Goal: Transaction & Acquisition: Purchase product/service

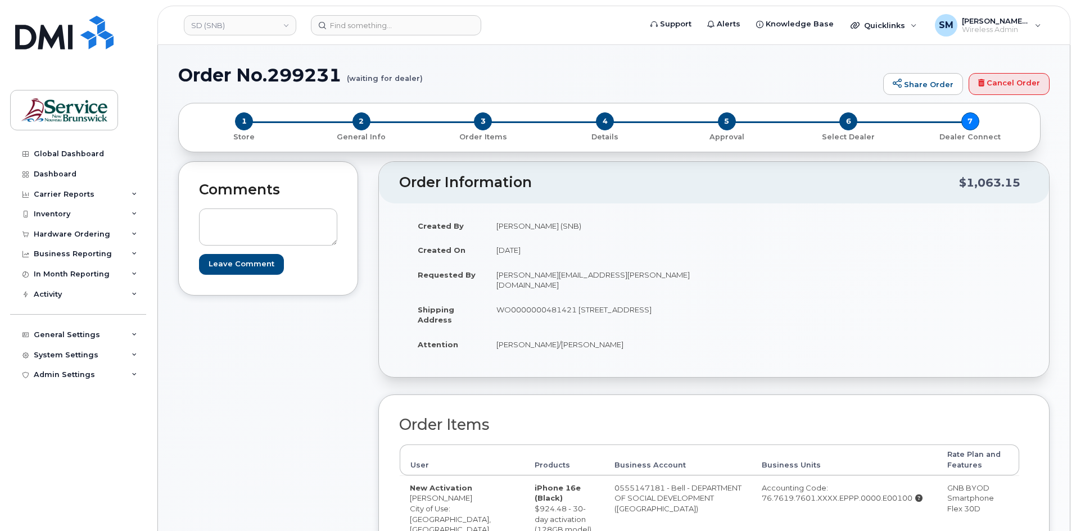
scroll to position [281, 0]
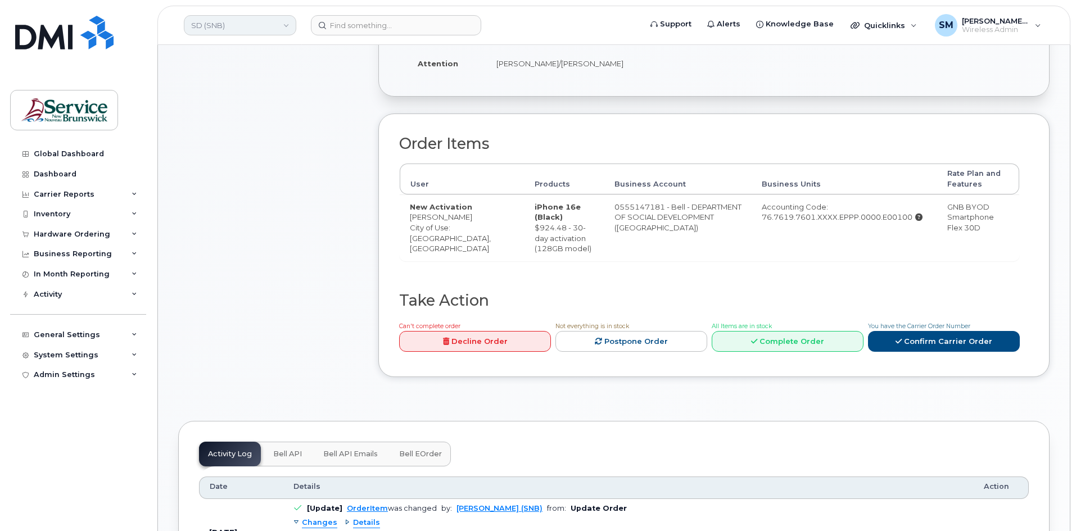
click at [250, 22] on link "SD (SNB)" at bounding box center [240, 25] width 112 height 20
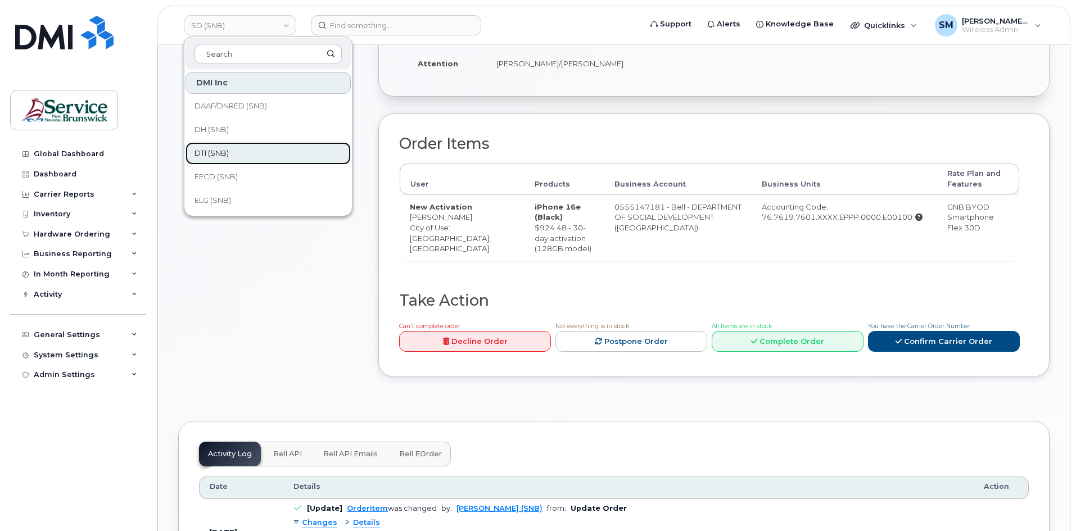
click at [220, 158] on span "DTI (SNB)" at bounding box center [212, 153] width 34 height 11
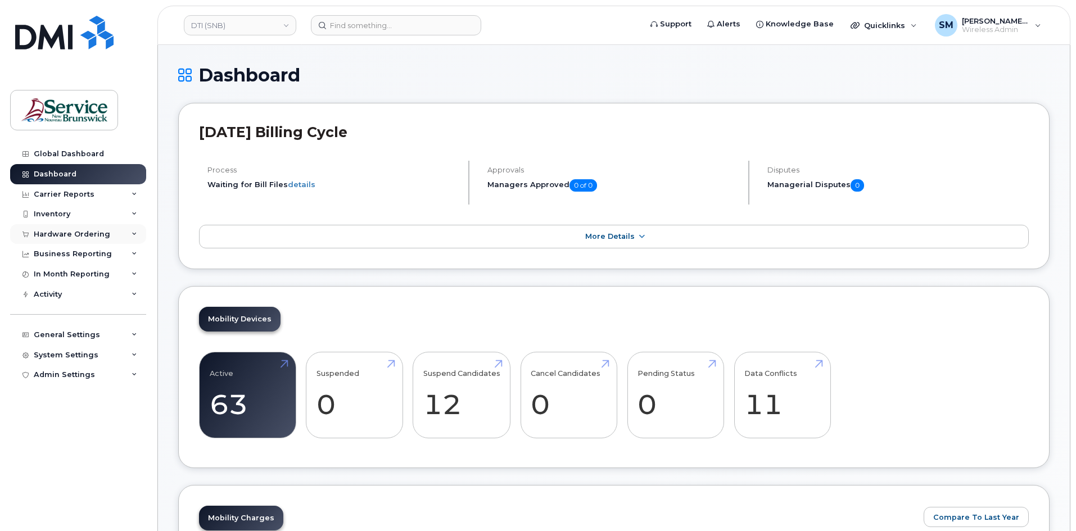
click at [55, 237] on div "Hardware Ordering" at bounding box center [72, 234] width 76 height 9
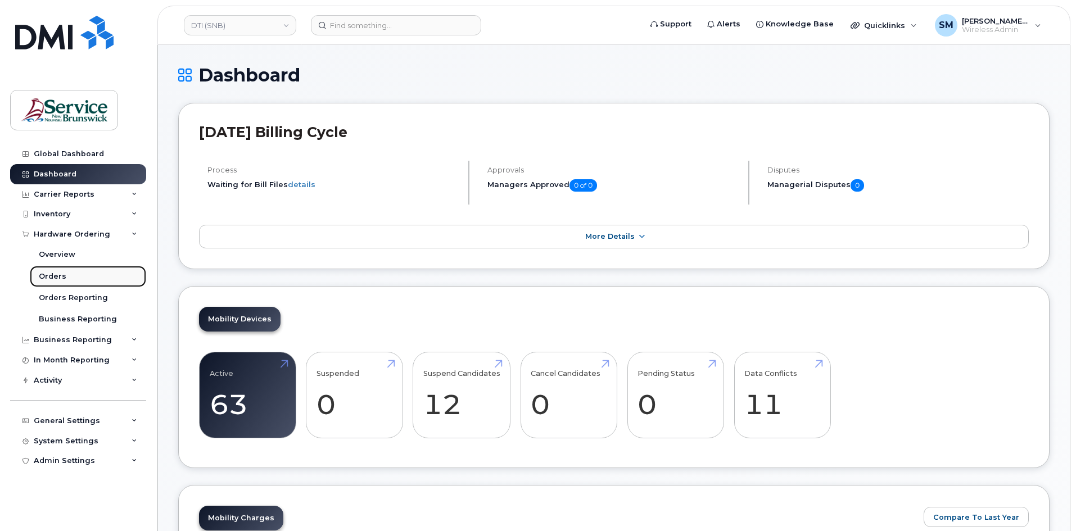
click at [62, 276] on div "Orders" at bounding box center [53, 277] width 28 height 10
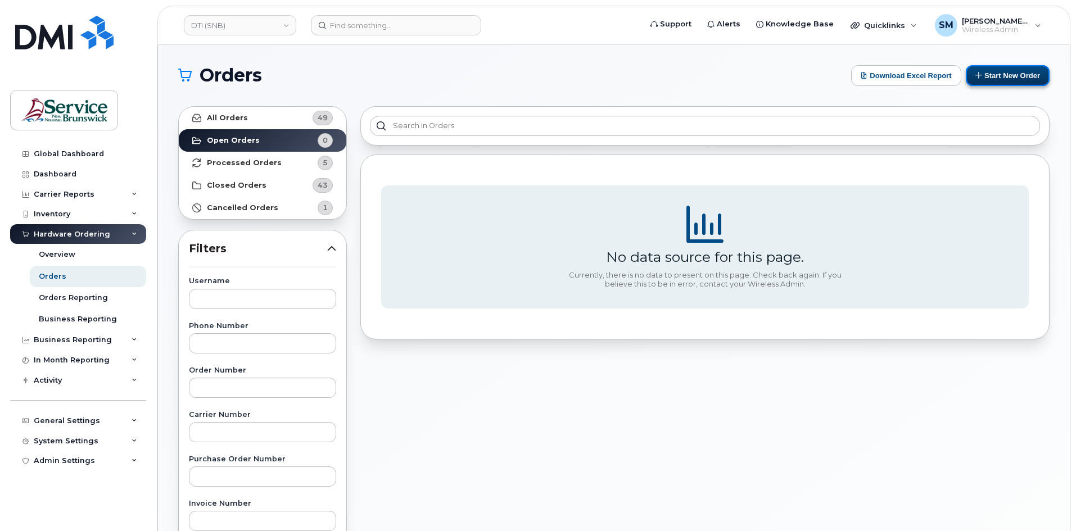
click at [1015, 84] on button "Start New Order" at bounding box center [1008, 75] width 84 height 21
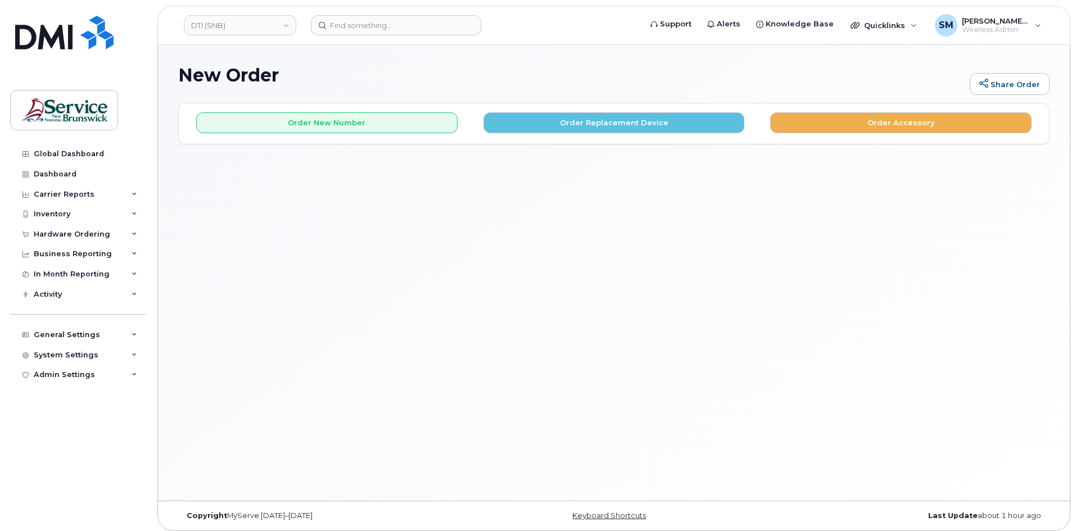
click at [368, 134] on div "Order New Number Order Replacement Device Order Accessory" at bounding box center [614, 123] width 870 height 40
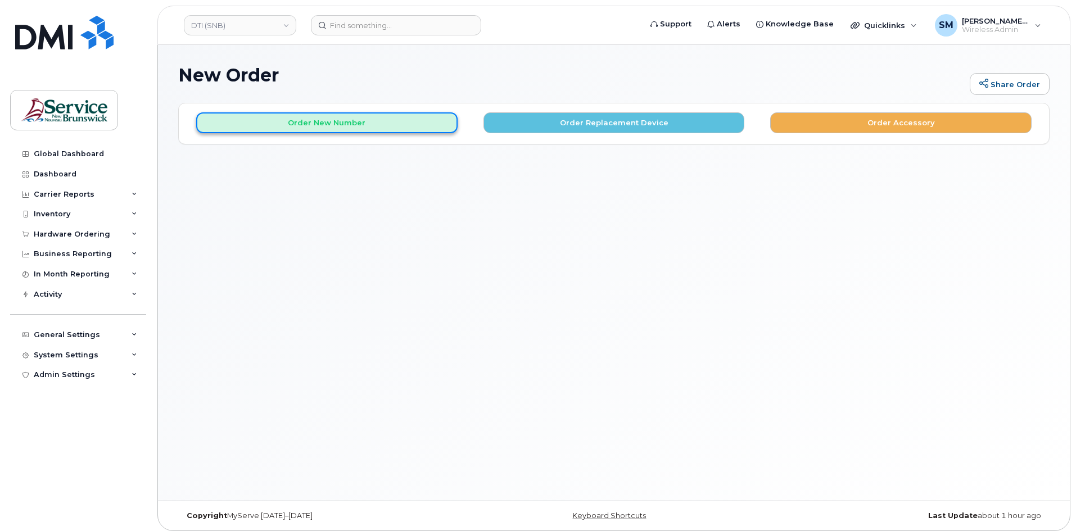
click at [368, 123] on button "Order New Number" at bounding box center [326, 122] width 261 height 21
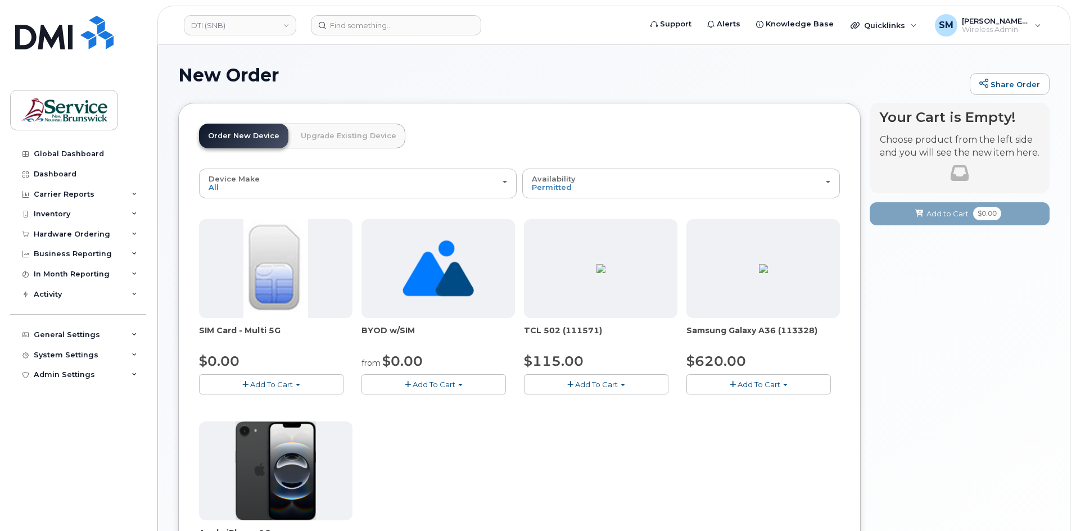
click at [743, 385] on span "Add To Cart" at bounding box center [759, 384] width 43 height 9
click at [755, 412] on div "Model Black 128 GB is available" at bounding box center [780, 406] width 183 height 14
click at [780, 387] on button "Add To Cart" at bounding box center [759, 384] width 145 height 20
click at [763, 417] on link "$620.00 - 30-day activation (128GB model)" at bounding box center [780, 419] width 183 height 14
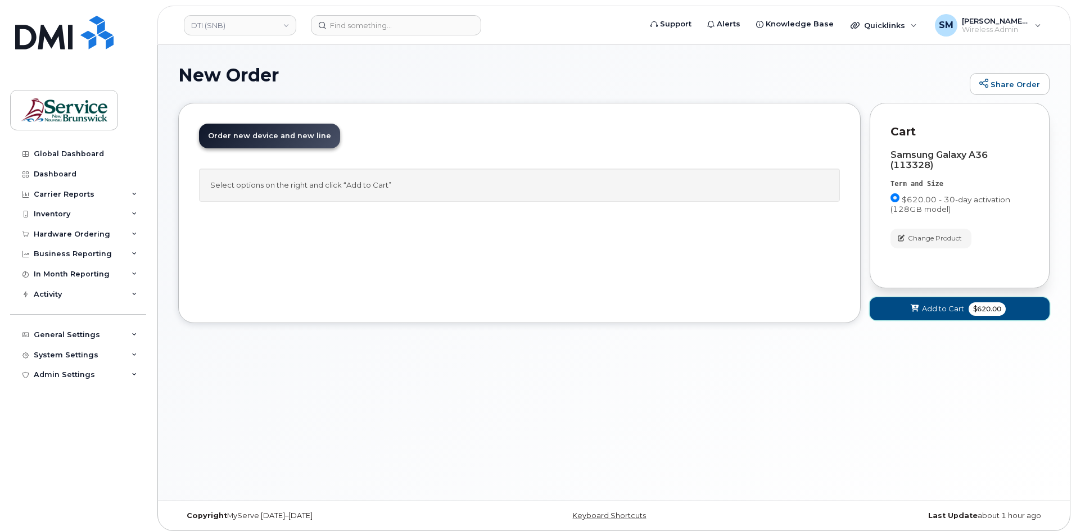
click at [917, 303] on button "Add to Cart $620.00" at bounding box center [960, 308] width 180 height 23
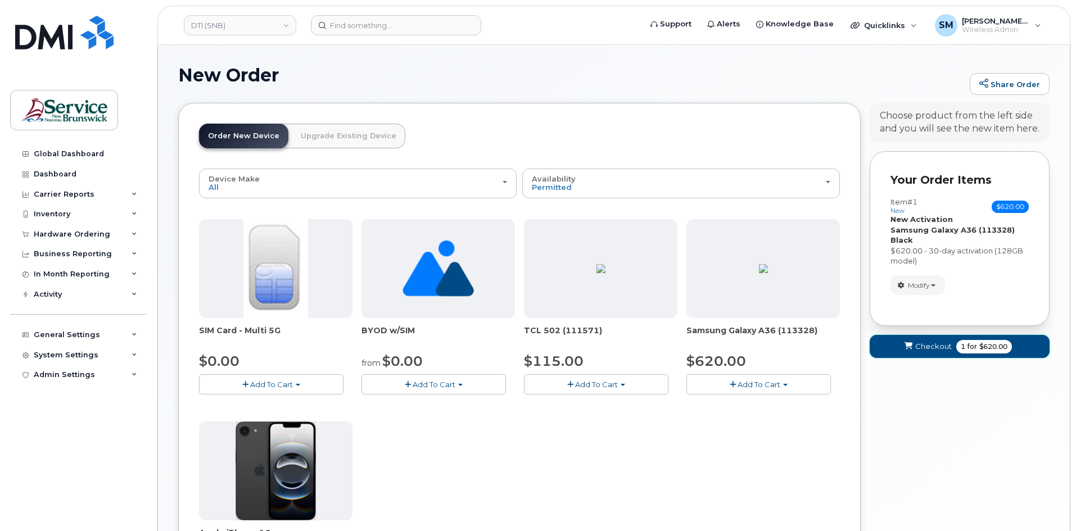
click at [914, 350] on span "submit" at bounding box center [908, 346] width 11 height 11
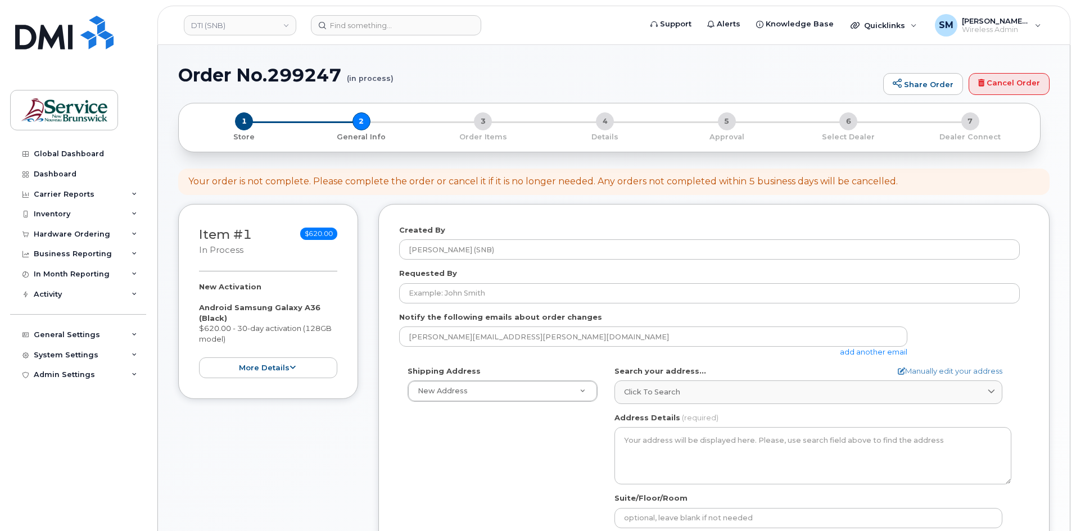
select select
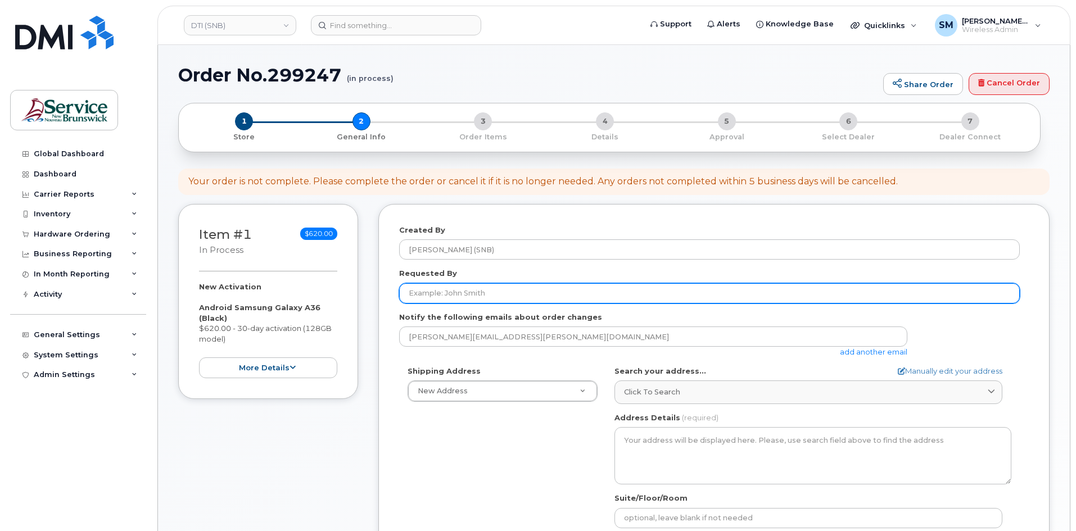
click at [477, 287] on input "Requested By" at bounding box center [709, 293] width 621 height 20
paste input "Chris.Johnston@gnb.ca"
type input "Chris.Johnston@gnb.ca"
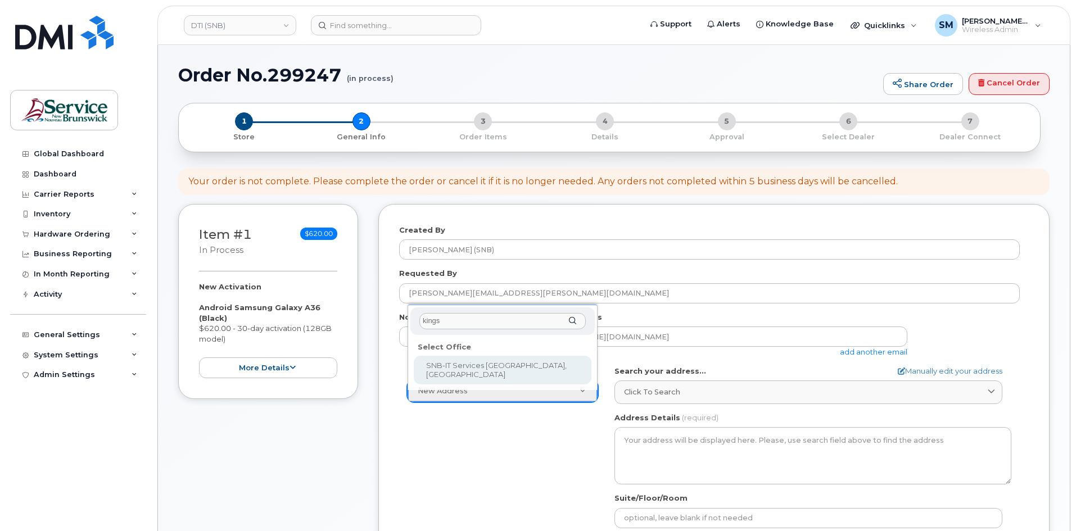
type input "kings"
select select
type textarea "526-440 King St Fredericton New Brunswick E3B 5H8"
type input "Chris Estey/Scott Sanford"
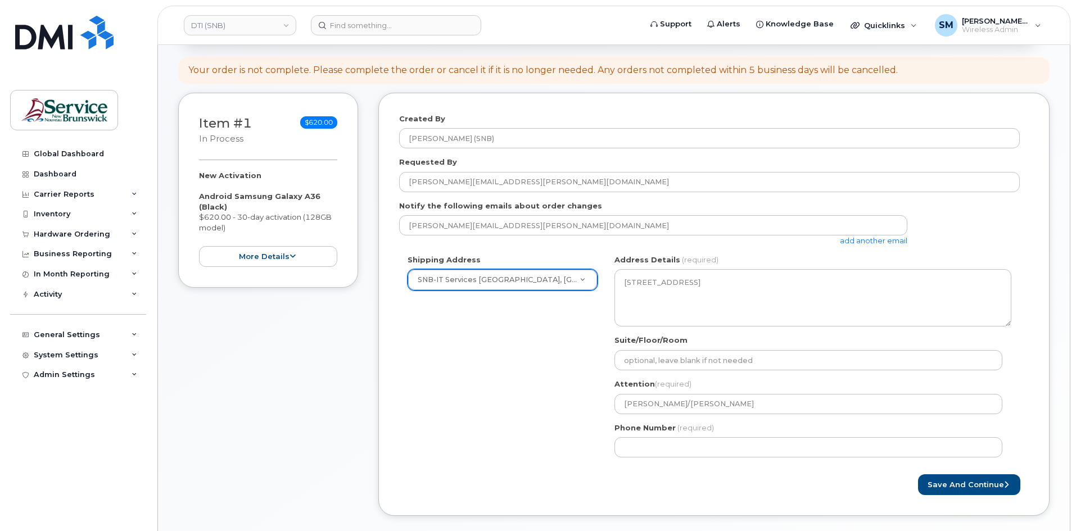
scroll to position [112, 0]
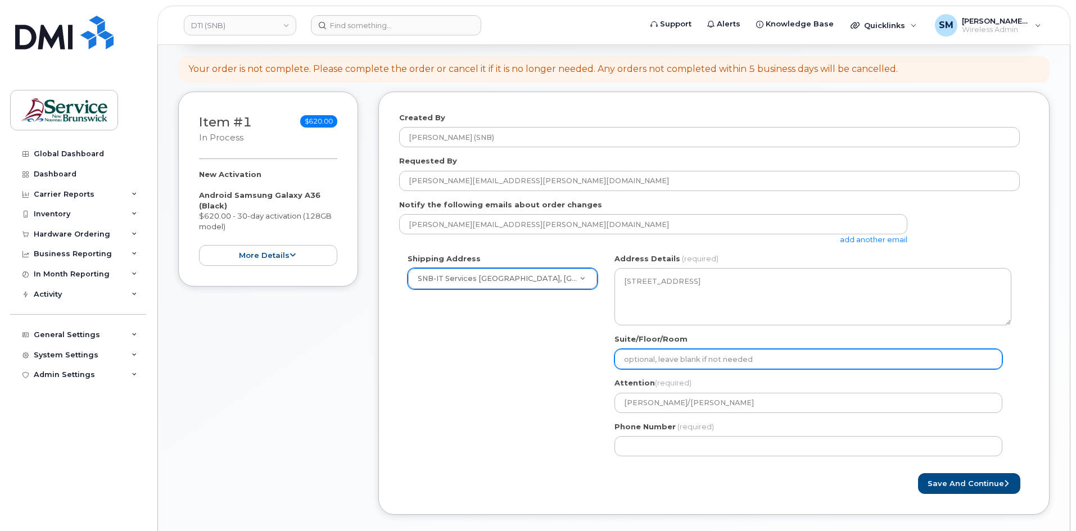
click at [694, 362] on input "Suite/Floor/Room" at bounding box center [809, 359] width 388 height 20
paste input "WO0000000482365"
select select
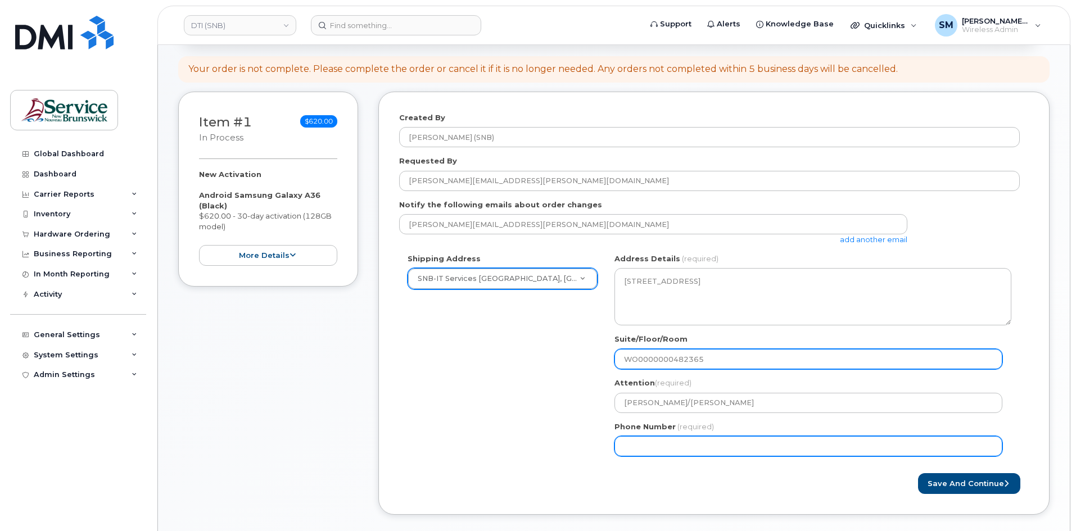
type input "WO0000000482365"
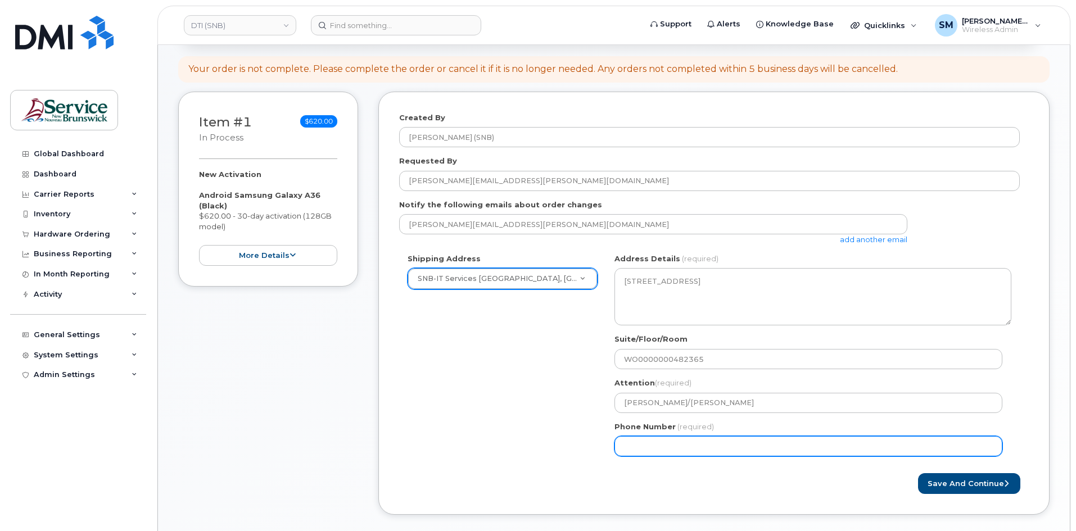
click at [629, 445] on input "Phone Number" at bounding box center [809, 446] width 388 height 20
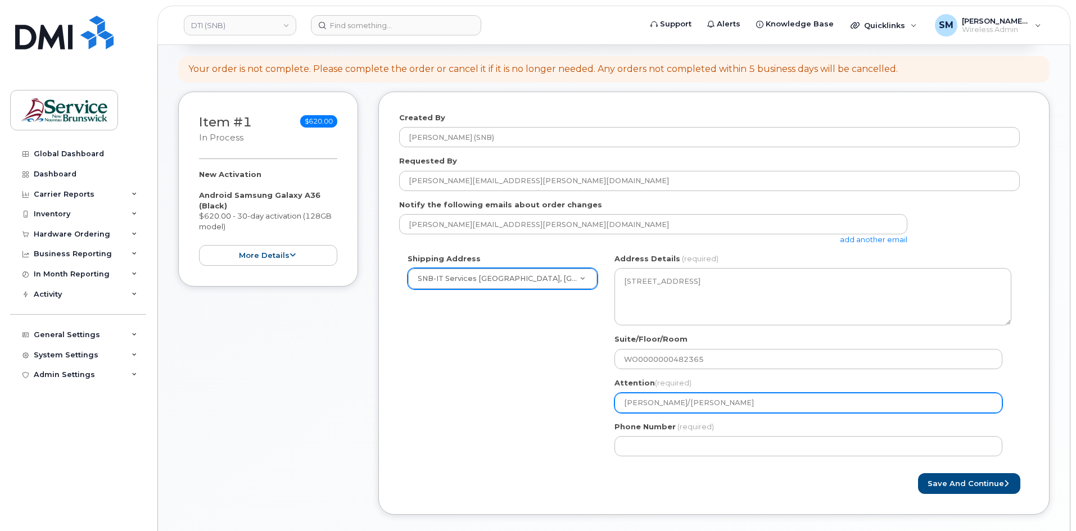
drag, startPoint x: 544, startPoint y: 416, endPoint x: 376, endPoint y: 410, distance: 168.8
click at [366, 416] on div "Item #1 in process $620.00 New Activation Android Samsung Galaxy A36 (Black) $6…" at bounding box center [614, 312] width 872 height 440
paste input "/ Luc Cormier"
select select
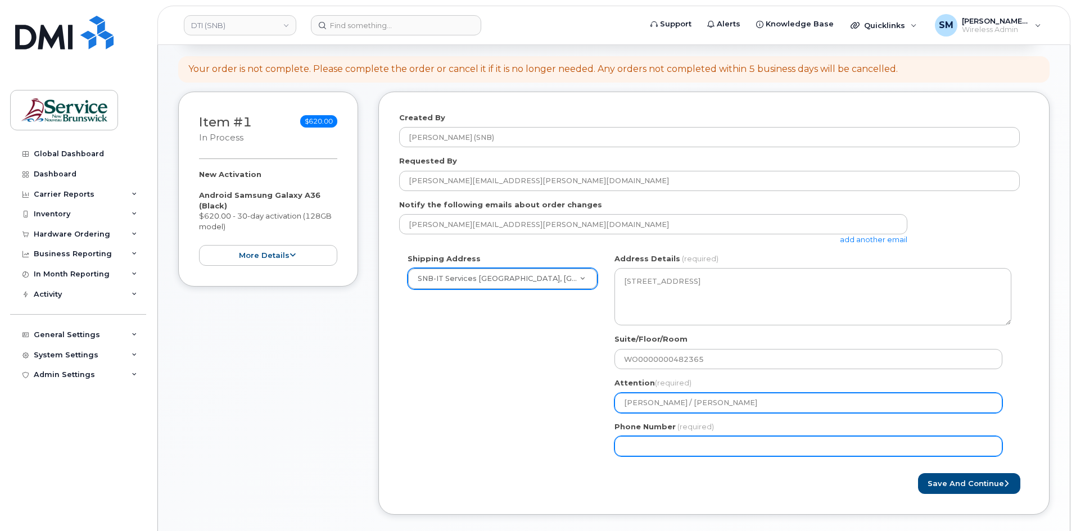
type input "[PERSON_NAME] / [PERSON_NAME]"
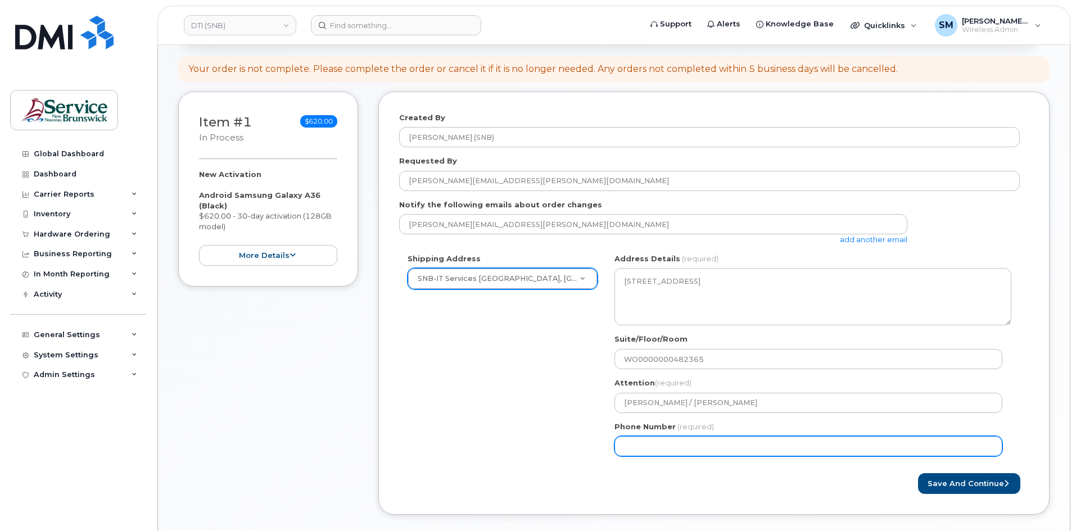
click at [841, 444] on input "Phone Number" at bounding box center [809, 446] width 388 height 20
select select
type input "506639633"
select select
type input "5066396338"
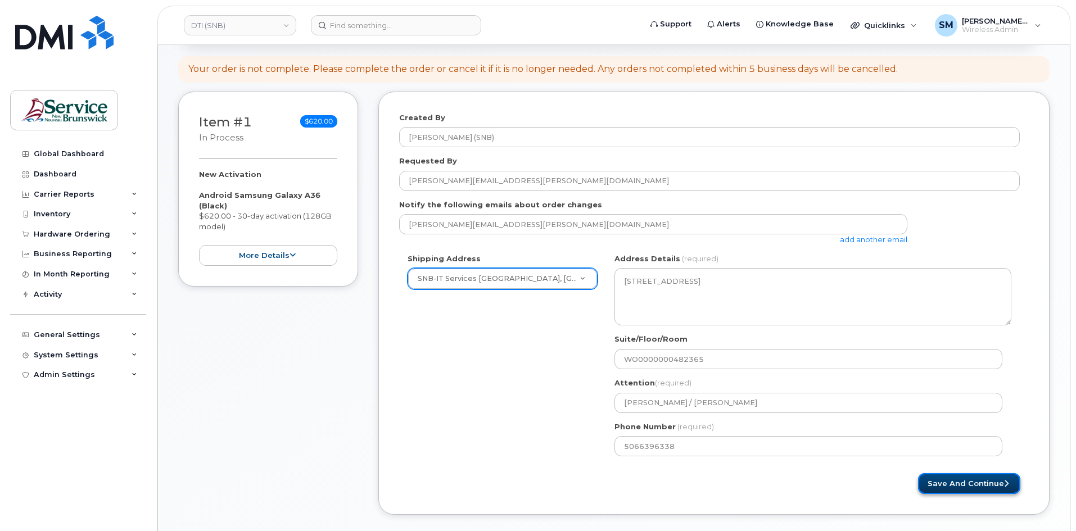
click at [972, 484] on button "Save and Continue" at bounding box center [969, 483] width 102 height 21
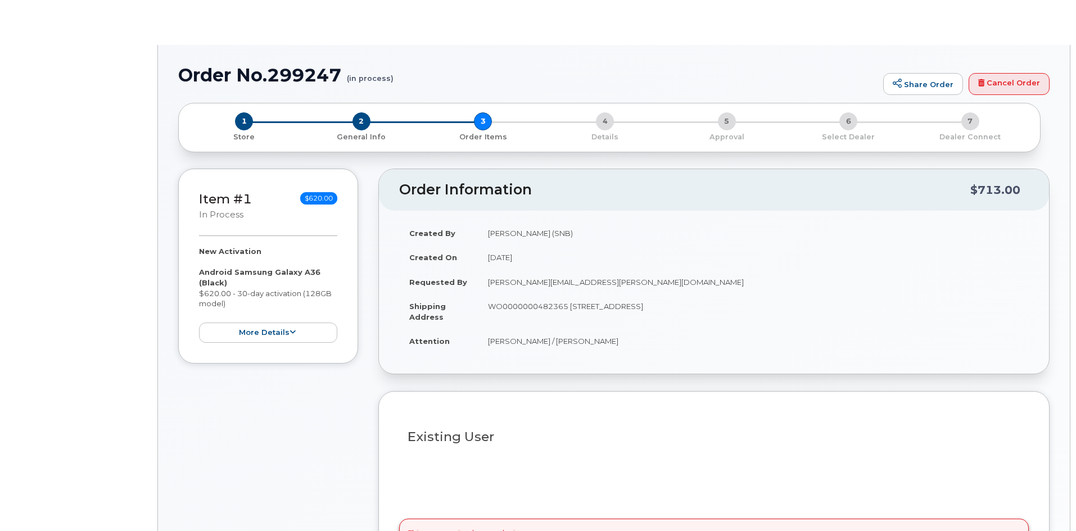
select select
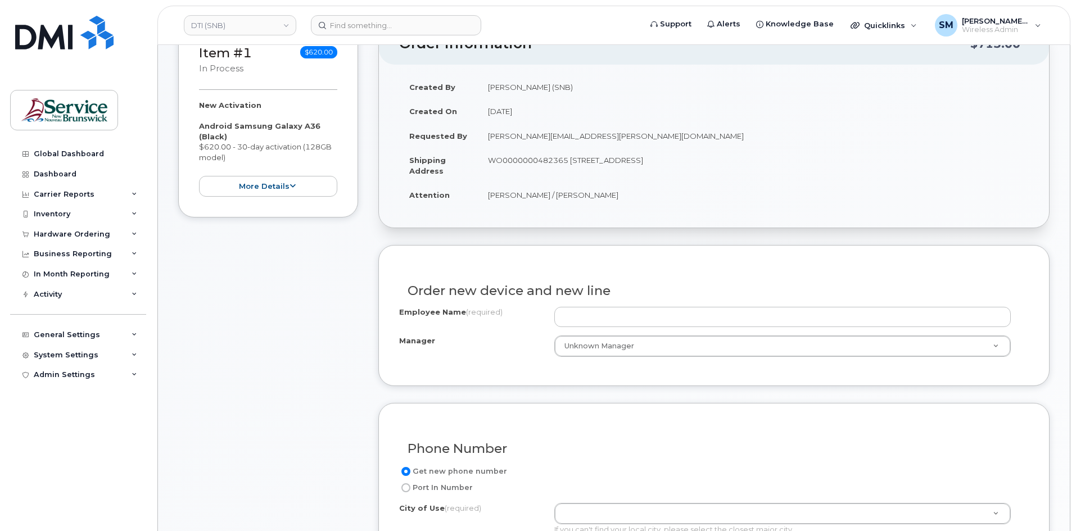
scroll to position [225, 0]
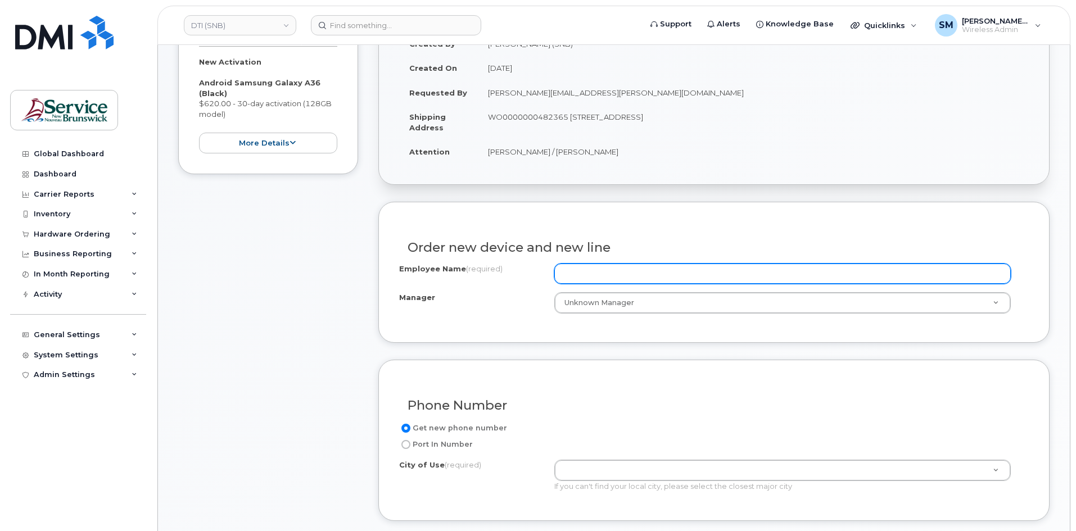
click at [585, 276] on input "Employee Name (required)" at bounding box center [782, 274] width 457 height 20
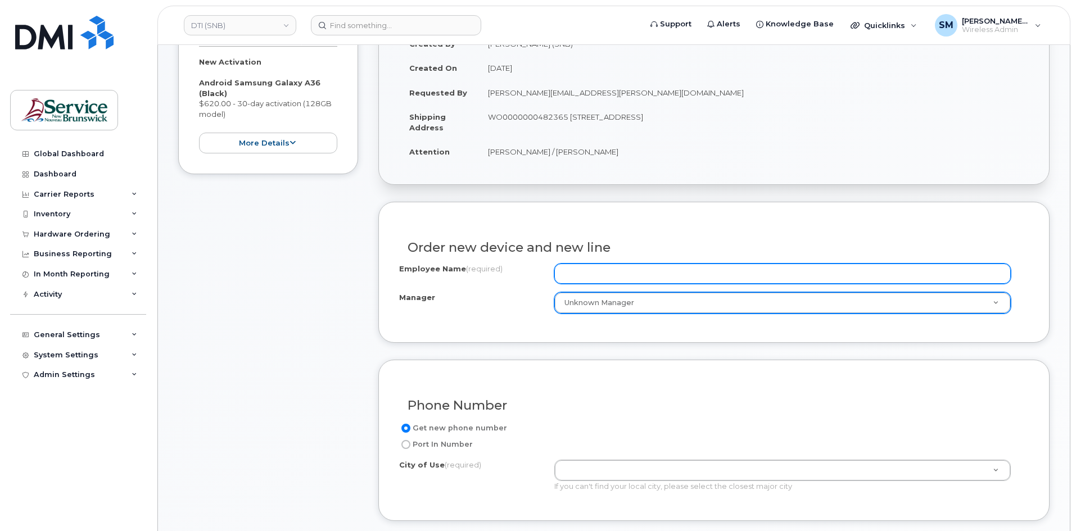
paste input "Brad Brooker"
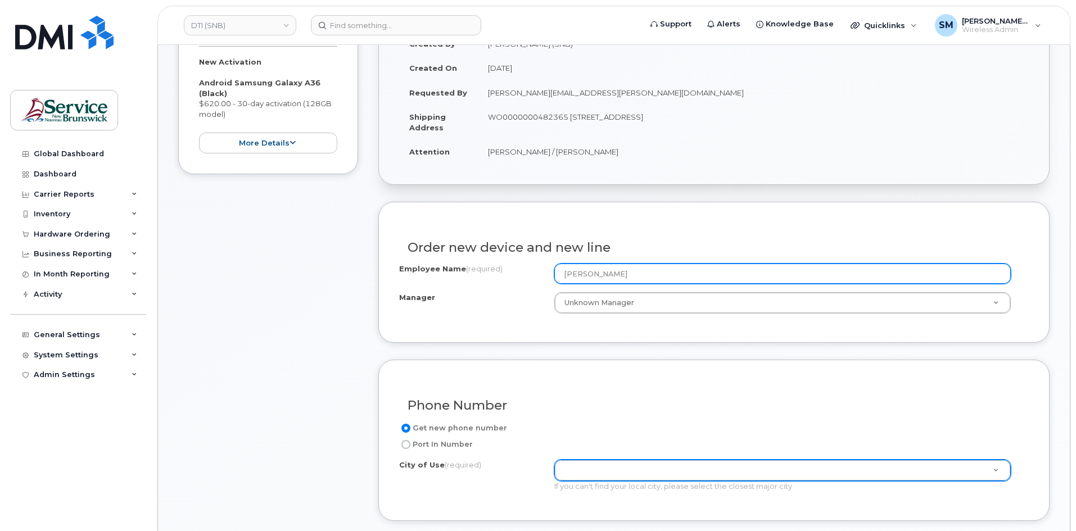
type input "Brad Brooker"
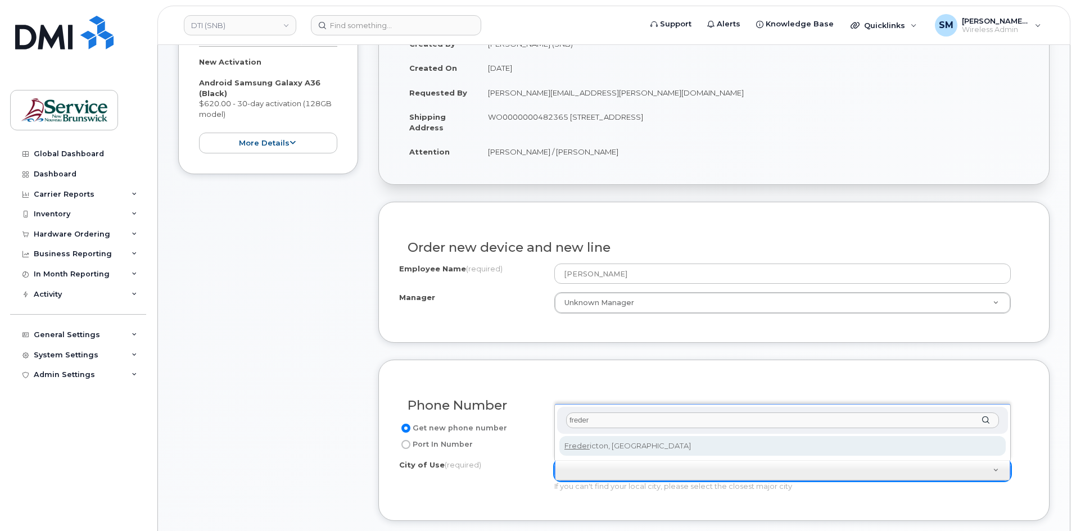
type input "freder"
type input "1578"
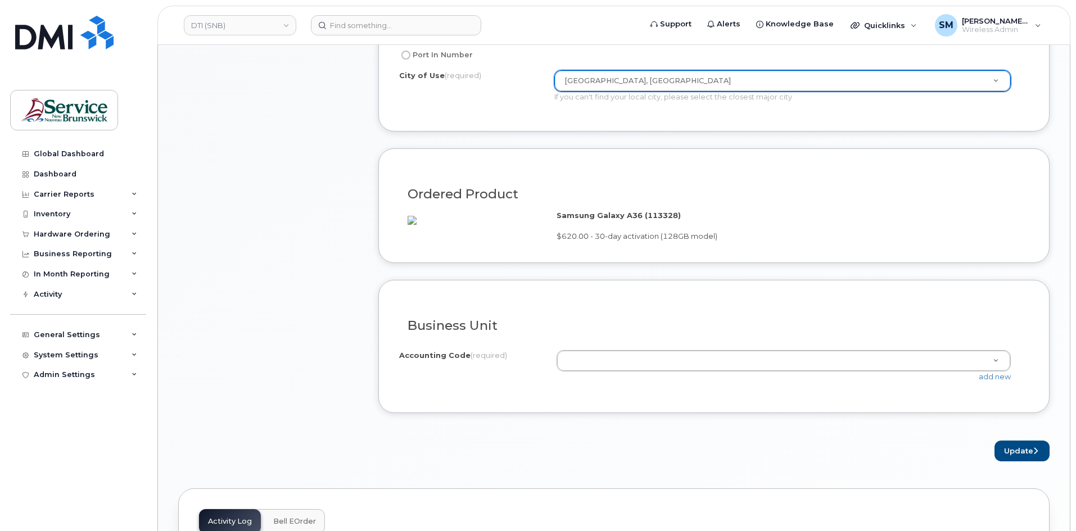
scroll to position [619, 0]
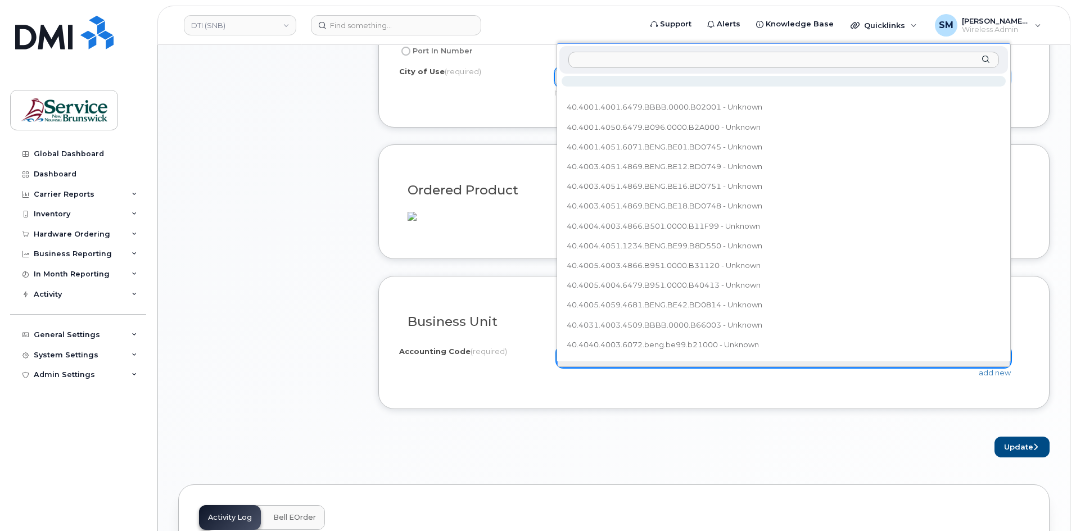
type input "40.4081.4007.6029.BY61.BB07.BY0010"
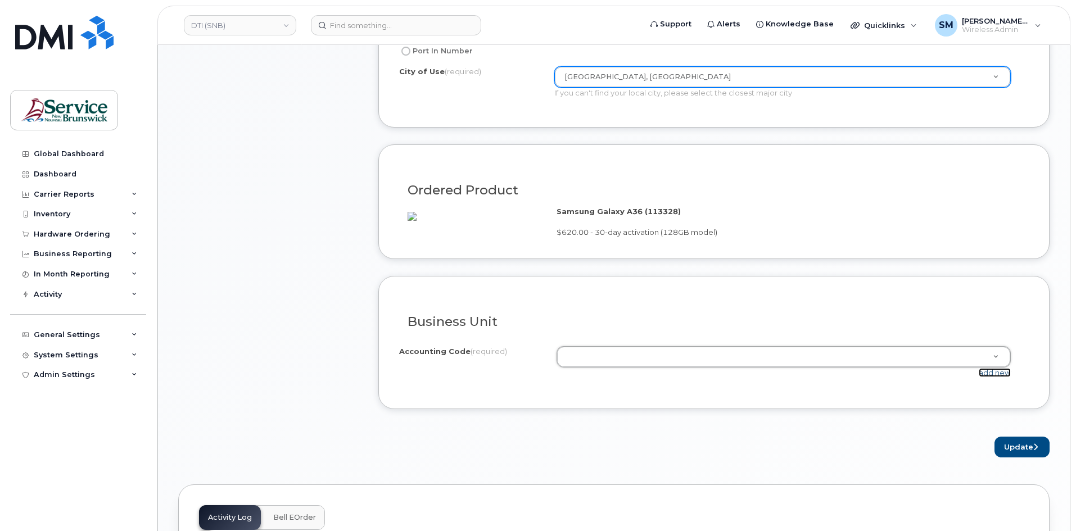
click at [999, 377] on link "add new" at bounding box center [995, 372] width 32 height 9
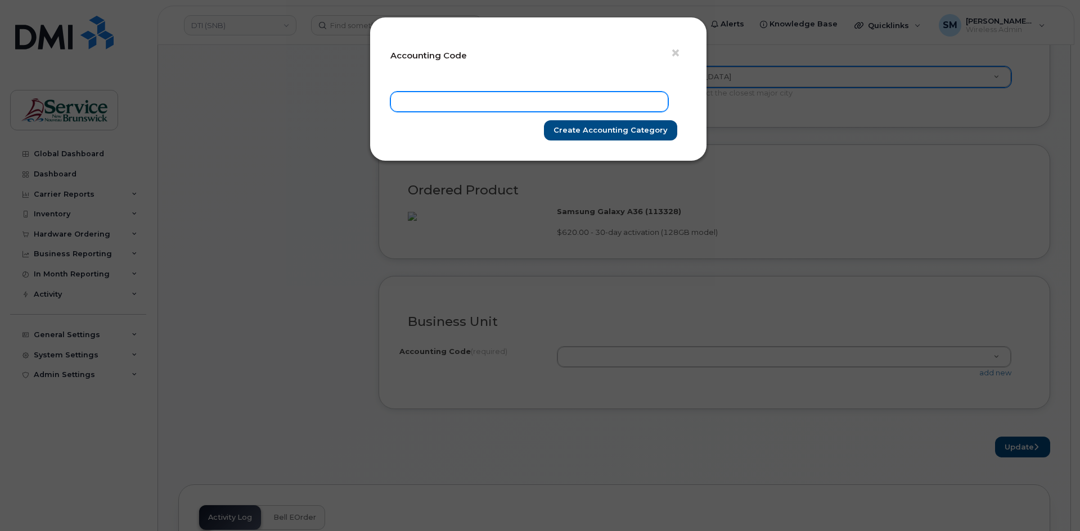
click at [484, 105] on input "text" at bounding box center [529, 102] width 278 height 20
paste input "40.4081.4007.6029.BY61.BB07.BY0010"
type input "40.4081.4007.6029.BY61.BB07.BY0010"
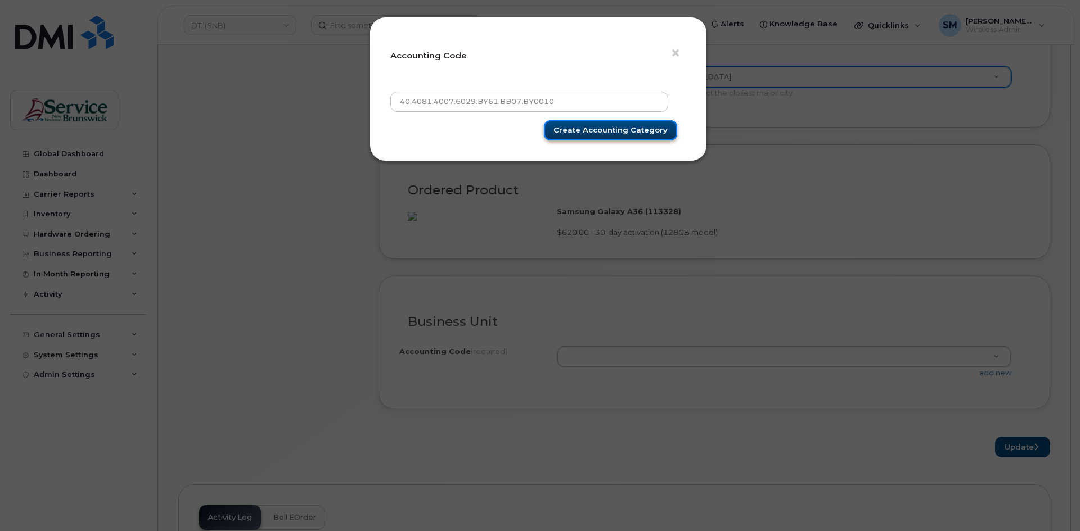
click at [580, 134] on input "Create Accounting category" at bounding box center [610, 130] width 133 height 21
type input "Create Accounting category"
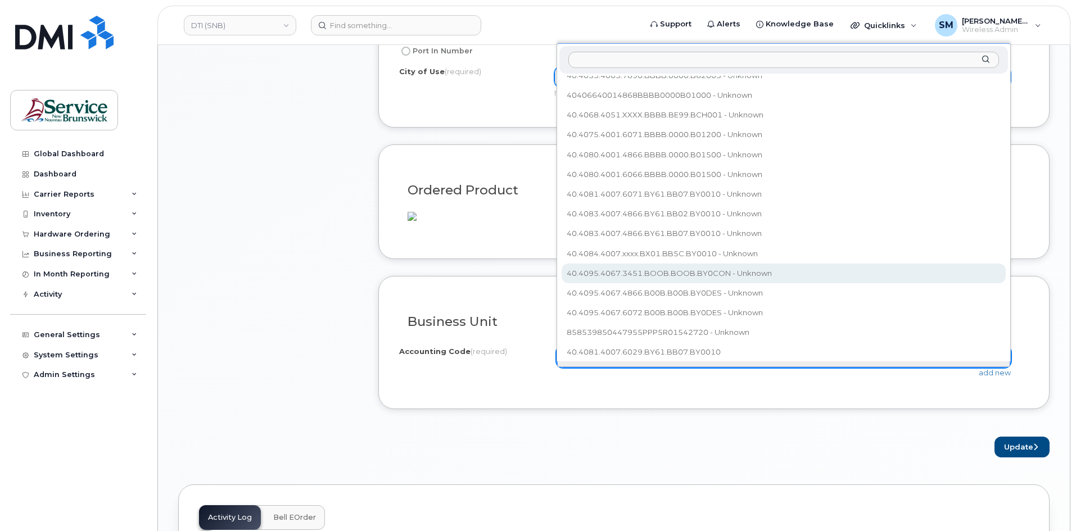
scroll to position [391, 0]
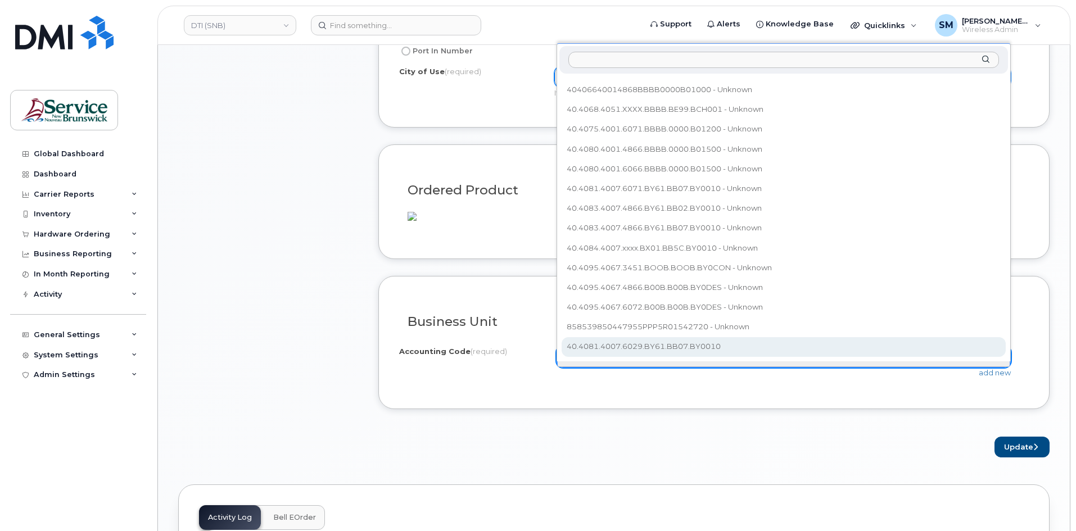
select select "40.4081.4007.6029.BY61.BB07.BY0010"
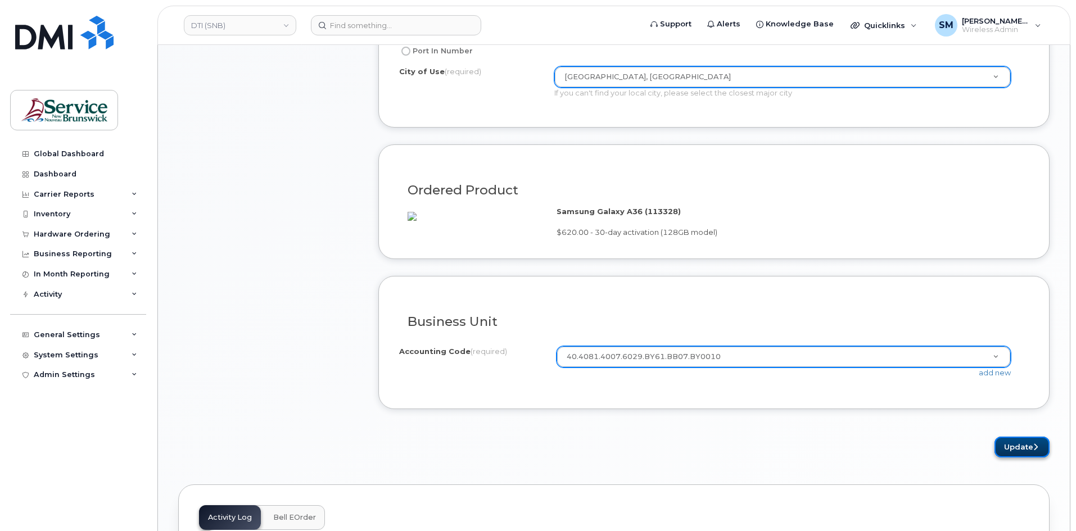
click at [1039, 458] on button "Update" at bounding box center [1022, 447] width 55 height 21
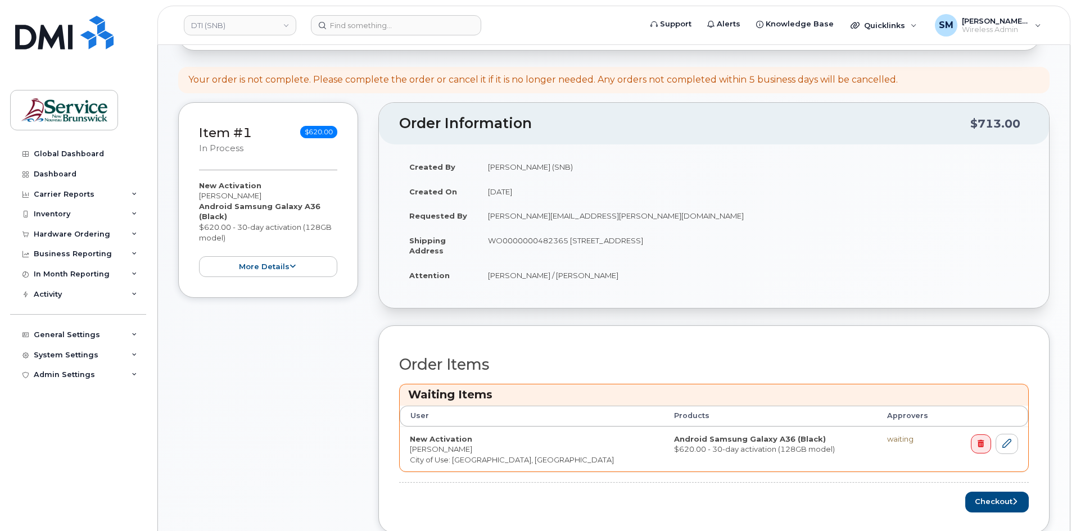
scroll to position [337, 0]
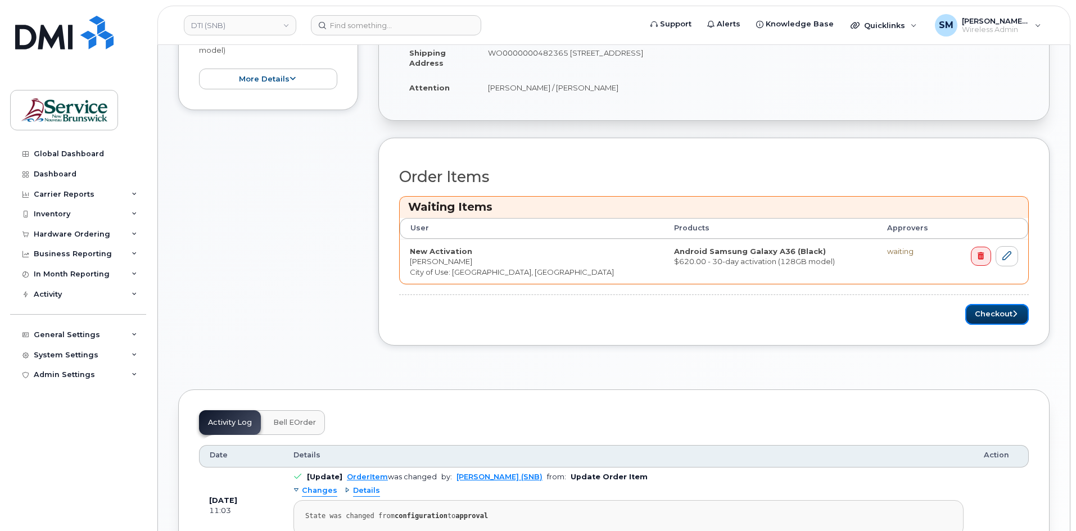
drag, startPoint x: 1001, startPoint y: 315, endPoint x: 1077, endPoint y: 301, distance: 77.8
click at [1001, 314] on button "Checkout" at bounding box center [997, 314] width 64 height 21
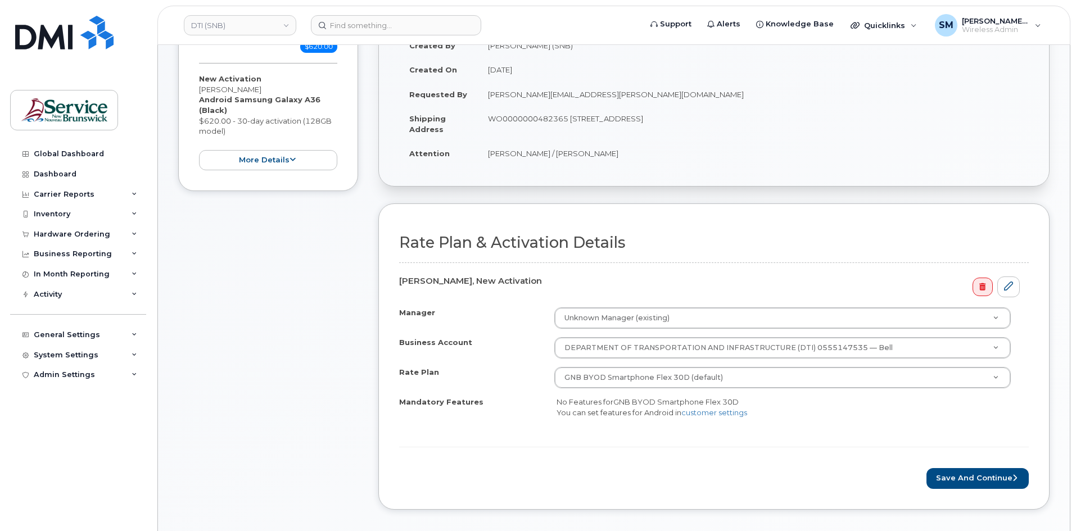
scroll to position [169, 0]
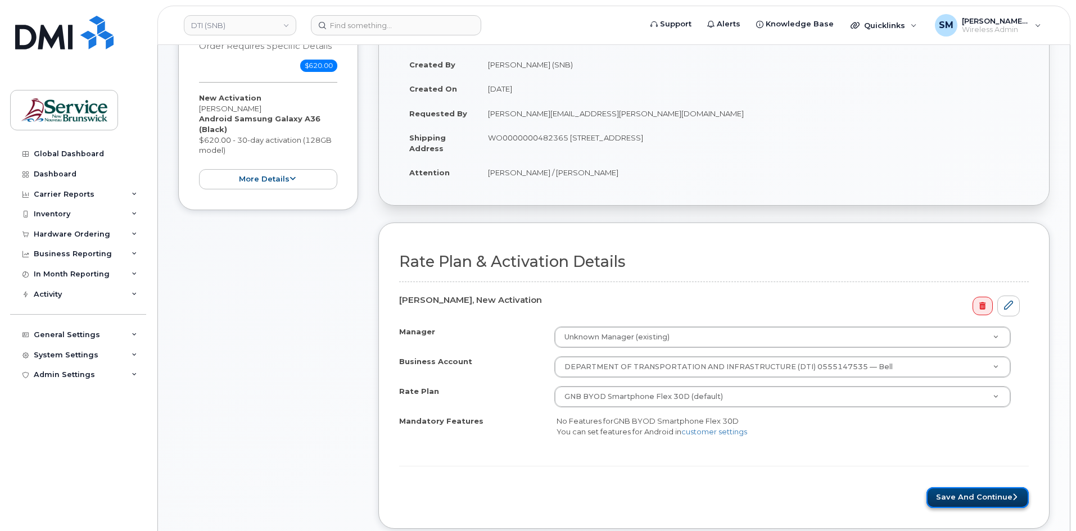
click at [984, 497] on button "Save and Continue" at bounding box center [978, 497] width 102 height 21
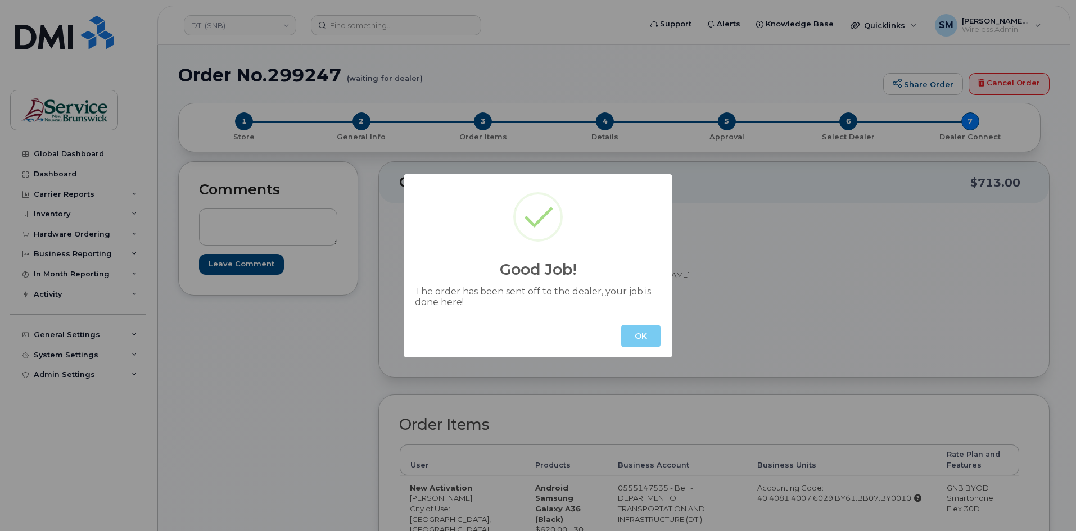
click at [655, 331] on button "OK" at bounding box center [640, 336] width 39 height 22
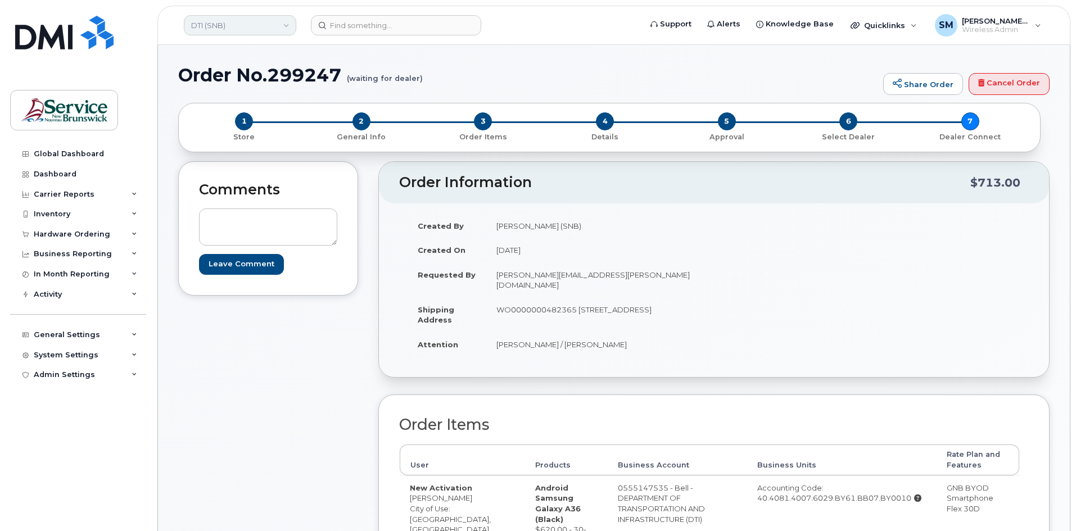
click at [271, 28] on link "DTI (SNB)" at bounding box center [240, 25] width 112 height 20
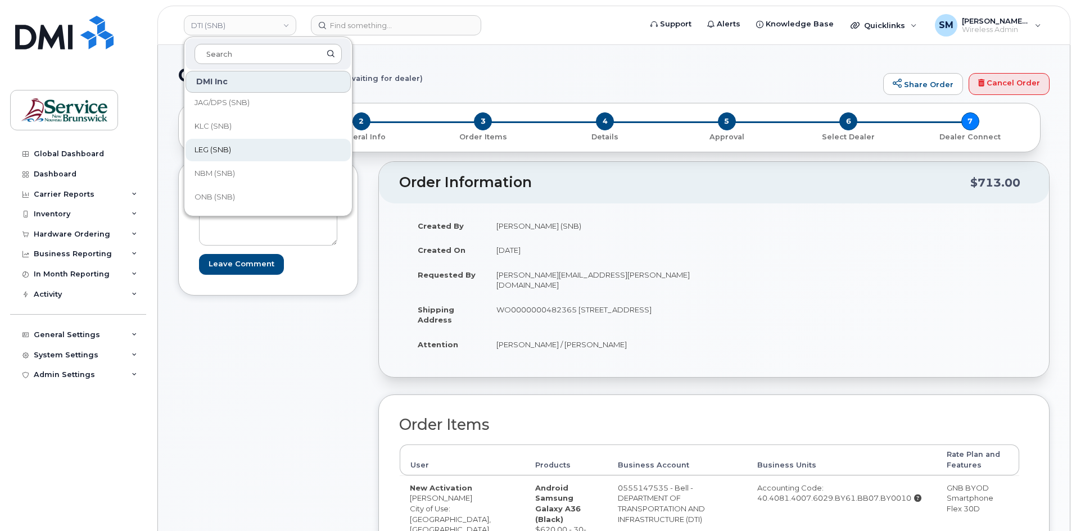
scroll to position [112, 0]
click at [226, 154] on span "JAG/DPS (SNB)" at bounding box center [222, 159] width 55 height 11
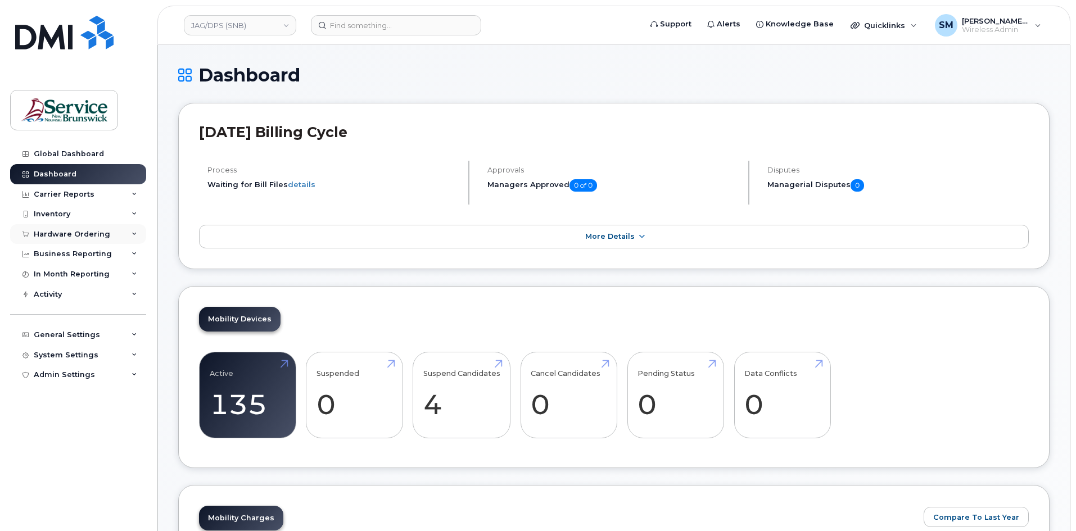
click at [83, 234] on div "Hardware Ordering" at bounding box center [72, 234] width 76 height 9
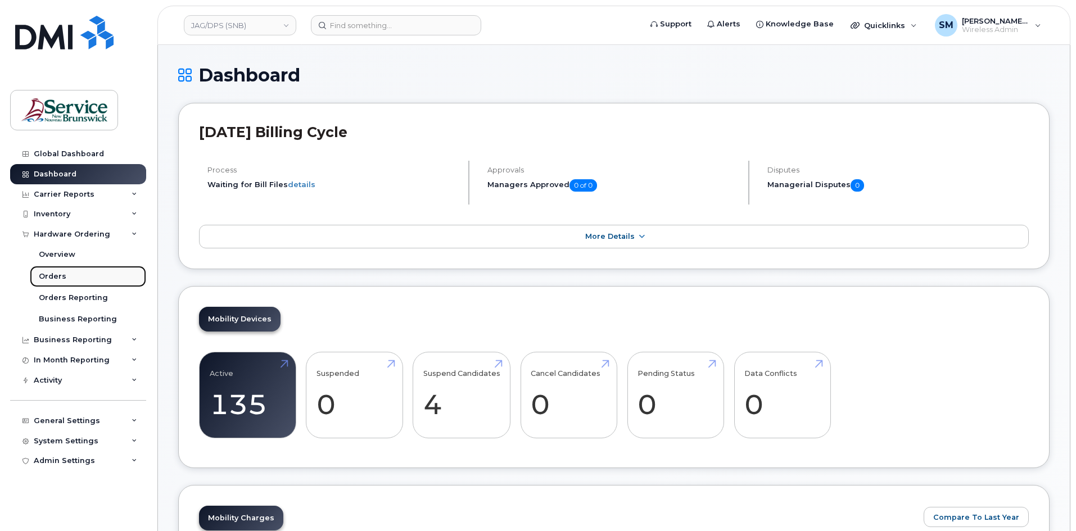
click at [78, 270] on link "Orders" at bounding box center [88, 276] width 116 height 21
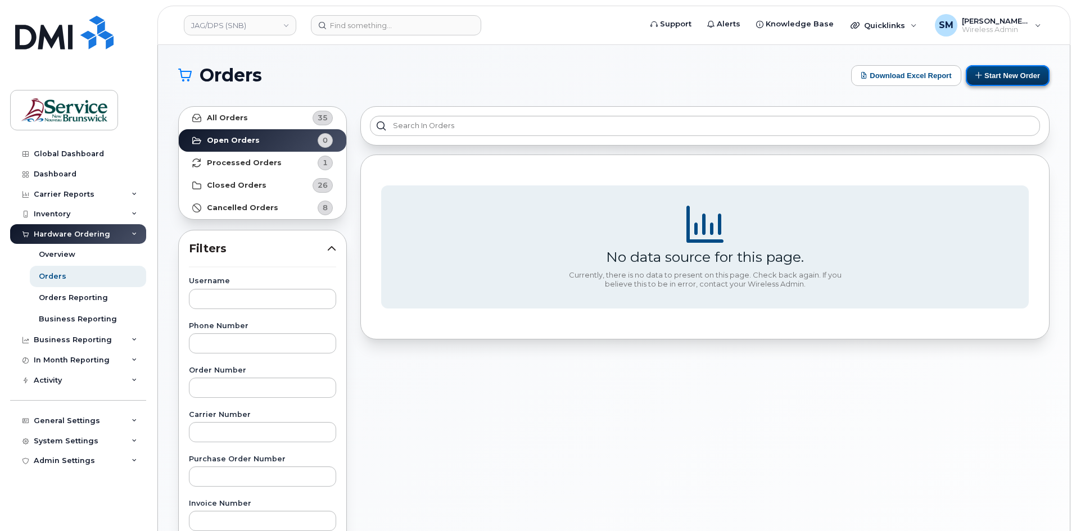
click at [1006, 73] on button "Start New Order" at bounding box center [1008, 75] width 84 height 21
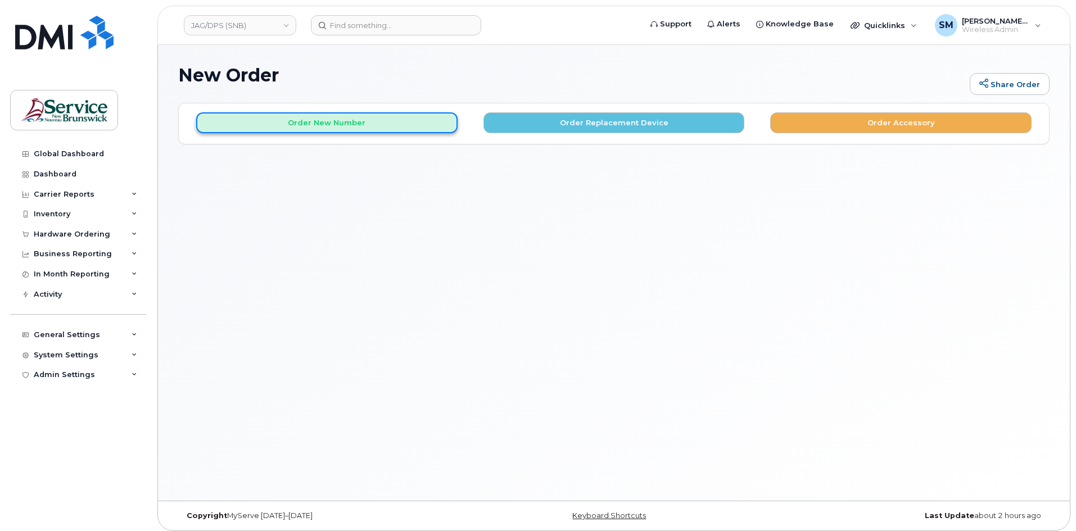
click at [338, 122] on button "Order New Number" at bounding box center [326, 122] width 261 height 21
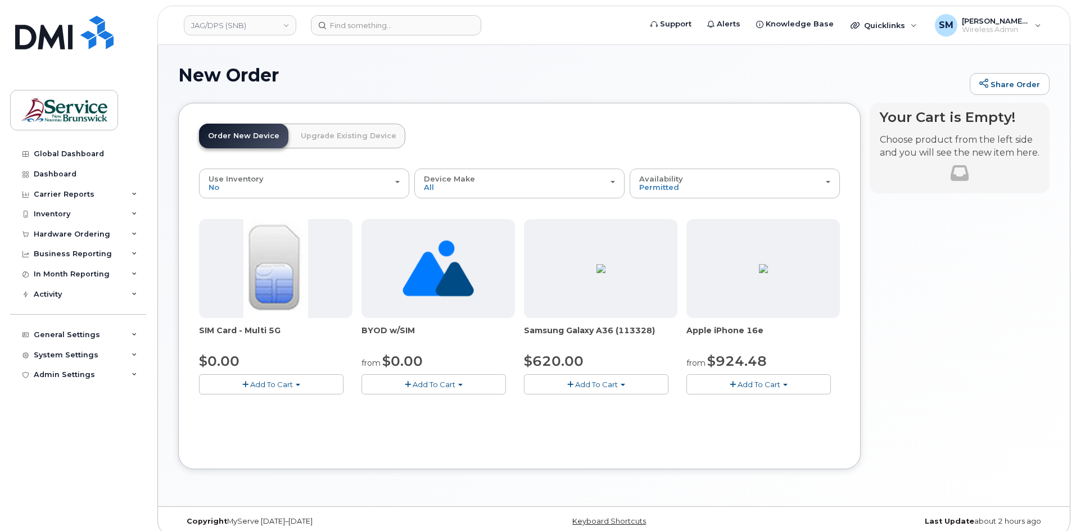
click at [729, 378] on button "Add To Cart" at bounding box center [759, 384] width 145 height 20
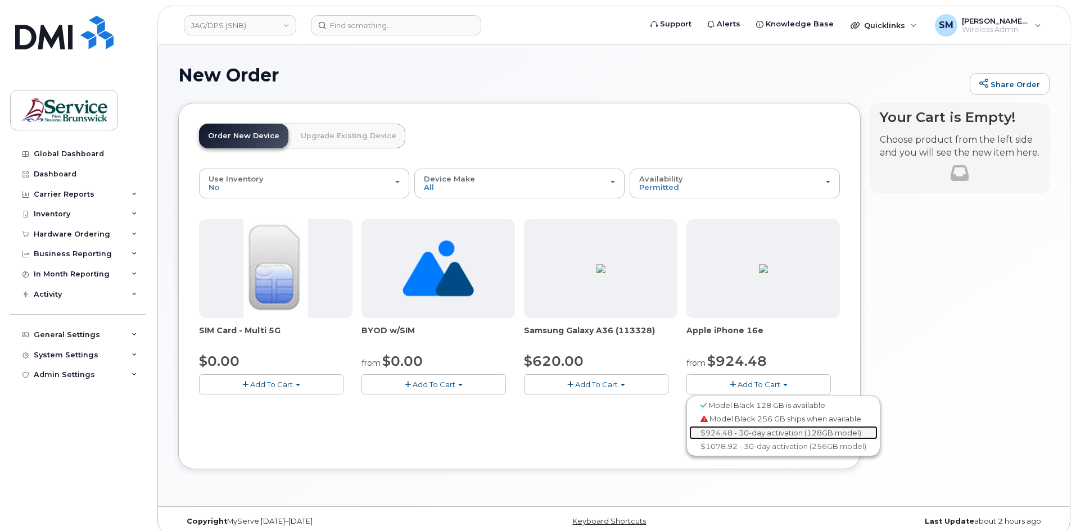
click at [749, 431] on link "$924.48 - 30-day activation (128GB model)" at bounding box center [783, 433] width 188 height 14
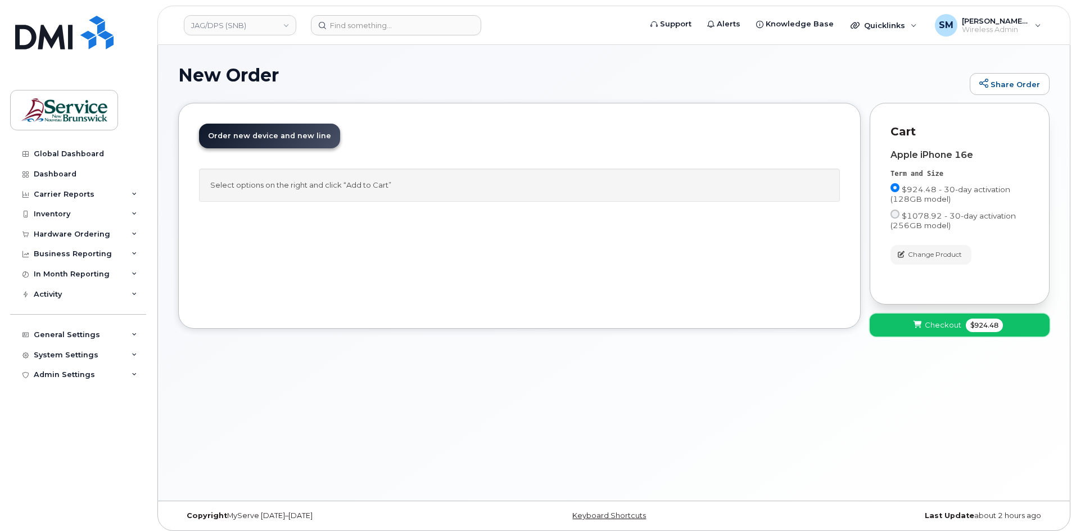
click at [955, 327] on span "Checkout" at bounding box center [943, 325] width 37 height 11
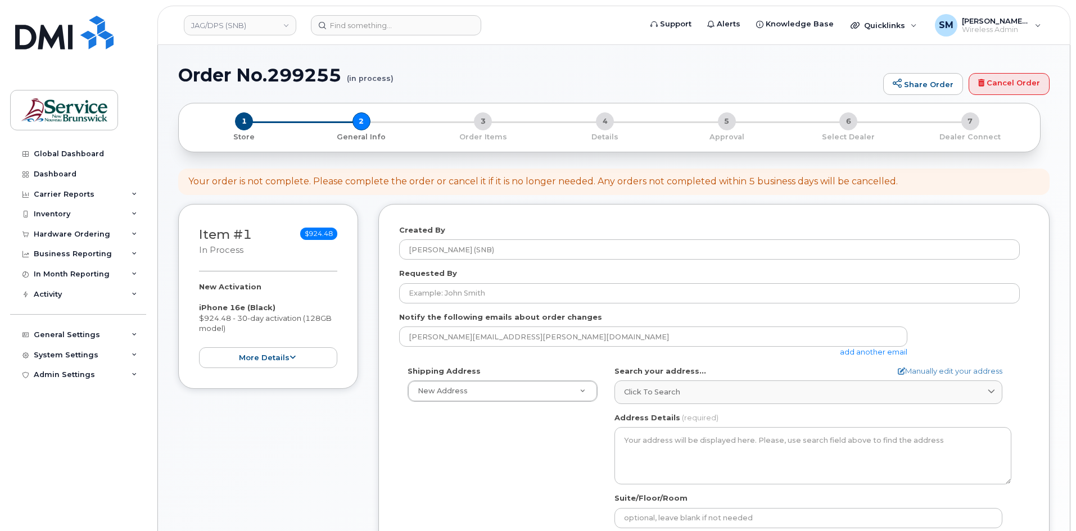
select select
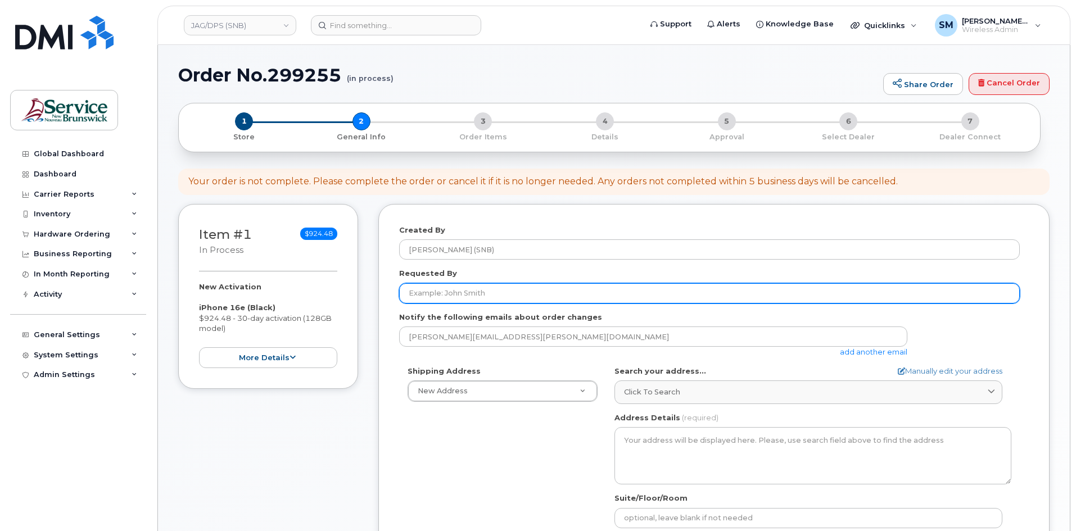
click at [532, 297] on input "Requested By" at bounding box center [709, 293] width 621 height 20
paste input "[PERSON_NAME][EMAIL_ADDRESS][PERSON_NAME][DOMAIN_NAME]"
type input "[PERSON_NAME][EMAIL_ADDRESS][PERSON_NAME][DOMAIN_NAME]"
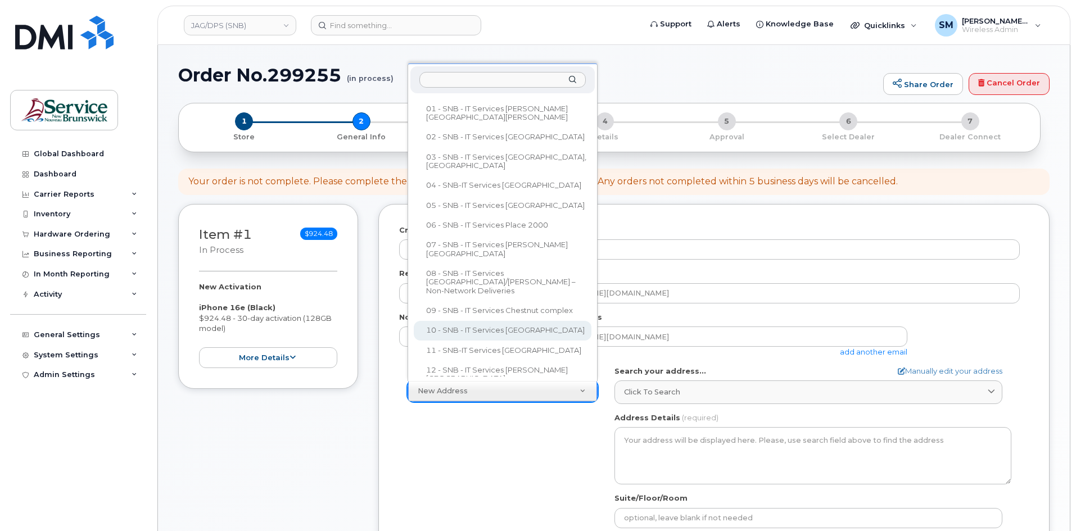
scroll to position [125, 0]
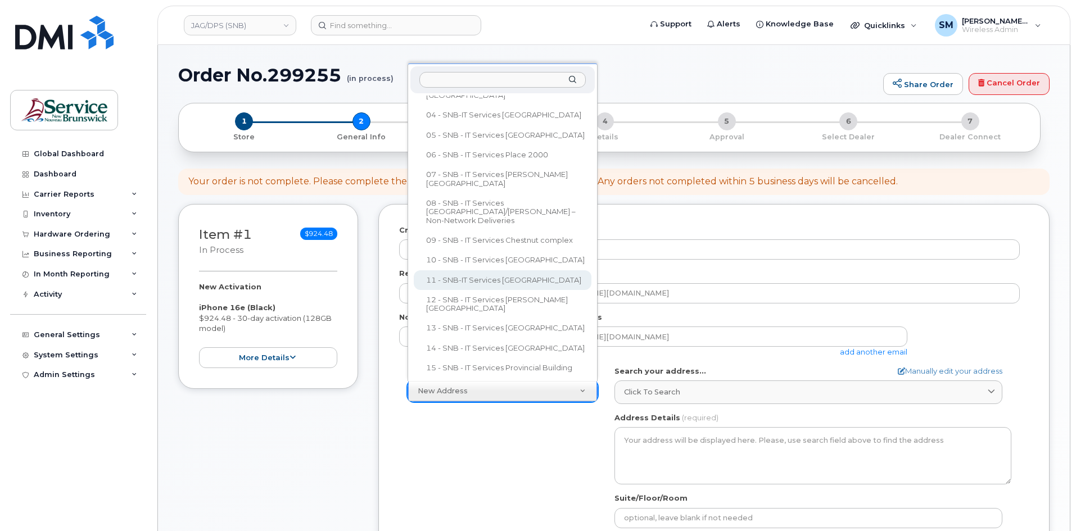
select select
type textarea "15 King Sq N Saint John New Brunswick E2L 1E6"
type input "[PERSON_NAME]"
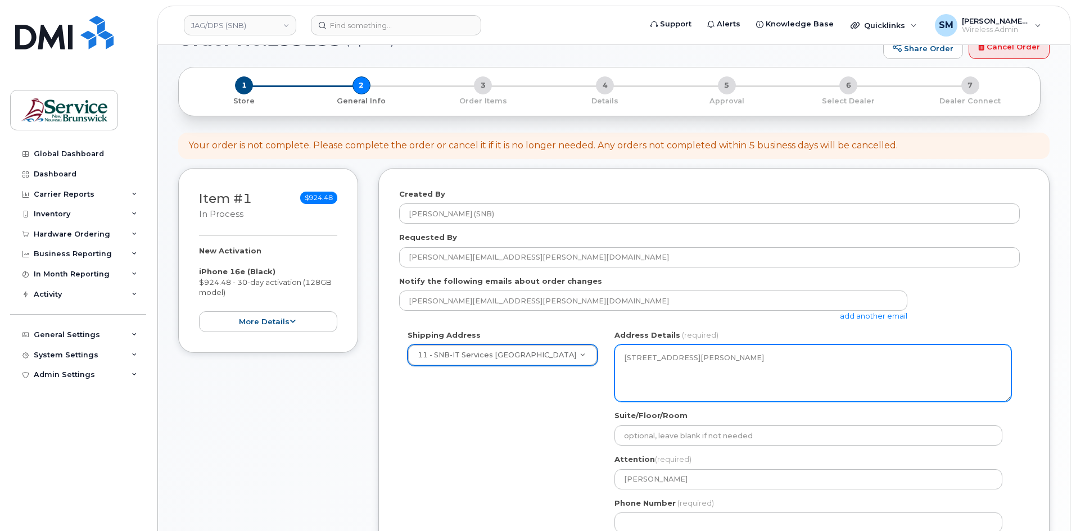
scroll to position [56, 0]
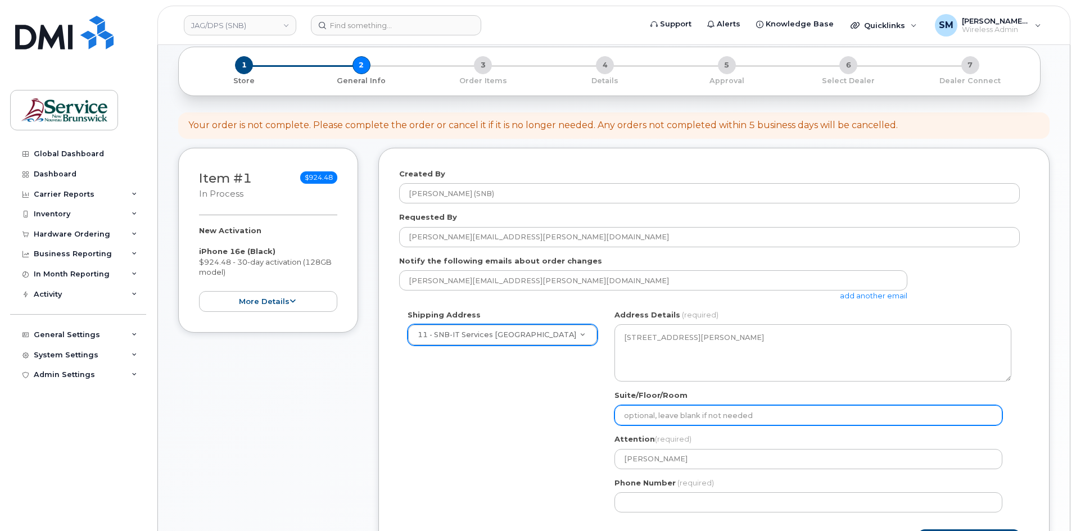
click at [744, 417] on input "Suite/Floor/Room" at bounding box center [809, 415] width 388 height 20
paste input "WO0000000482742"
select select
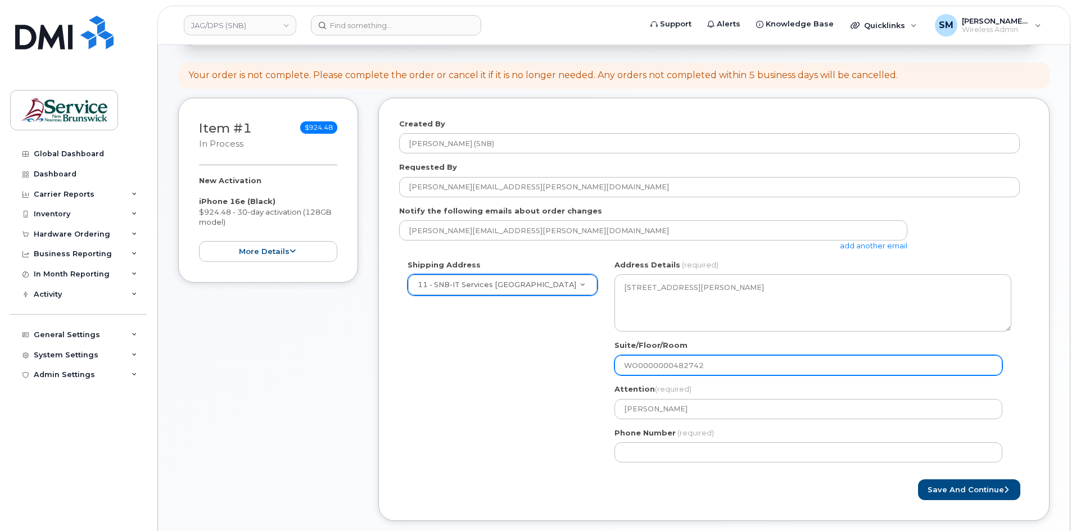
scroll to position [169, 0]
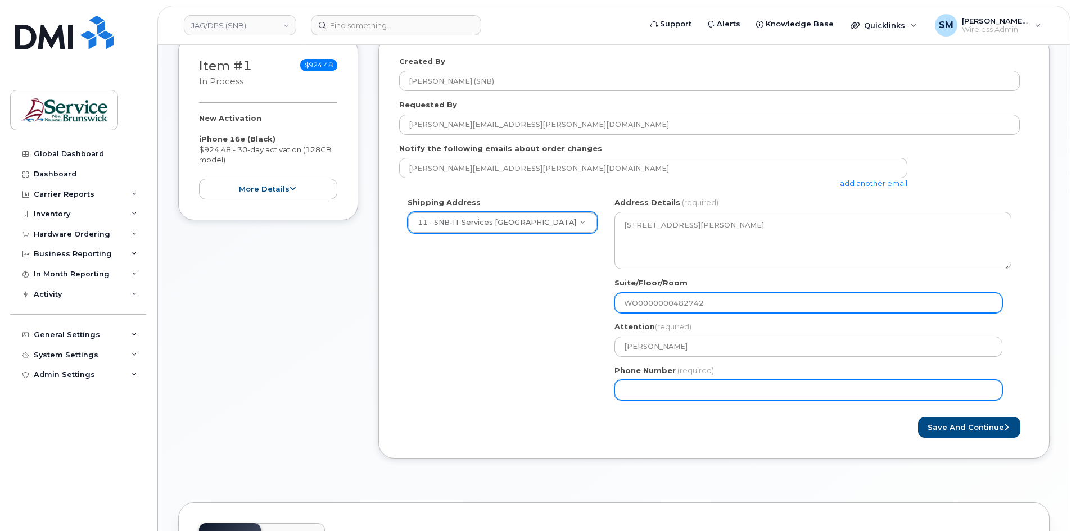
type input "WO0000000482742"
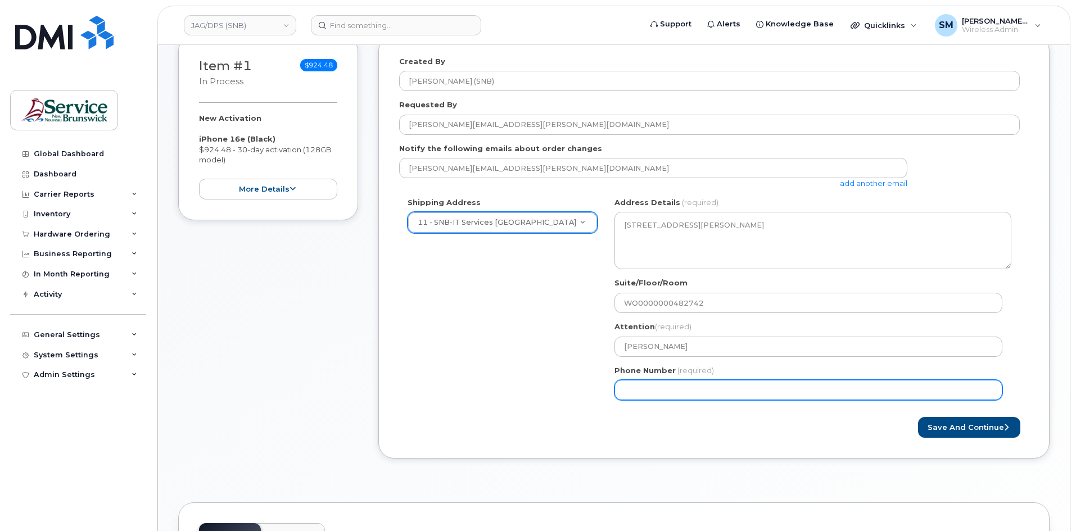
click at [686, 396] on input "Phone Number" at bounding box center [809, 390] width 388 height 20
select select
type input "506639633"
select select
type input "5066396338"
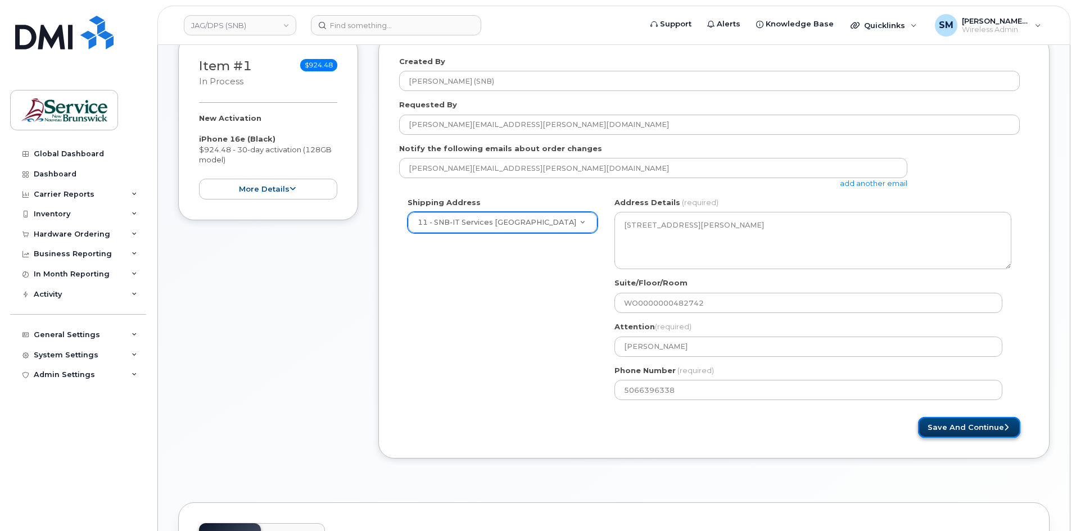
click at [969, 431] on button "Save and Continue" at bounding box center [969, 427] width 102 height 21
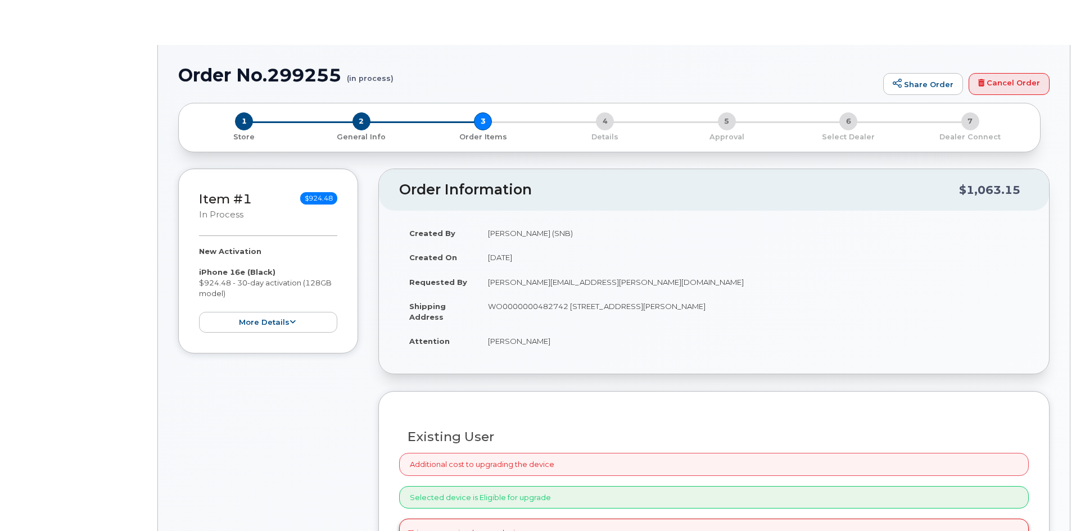
radio input "true"
select select
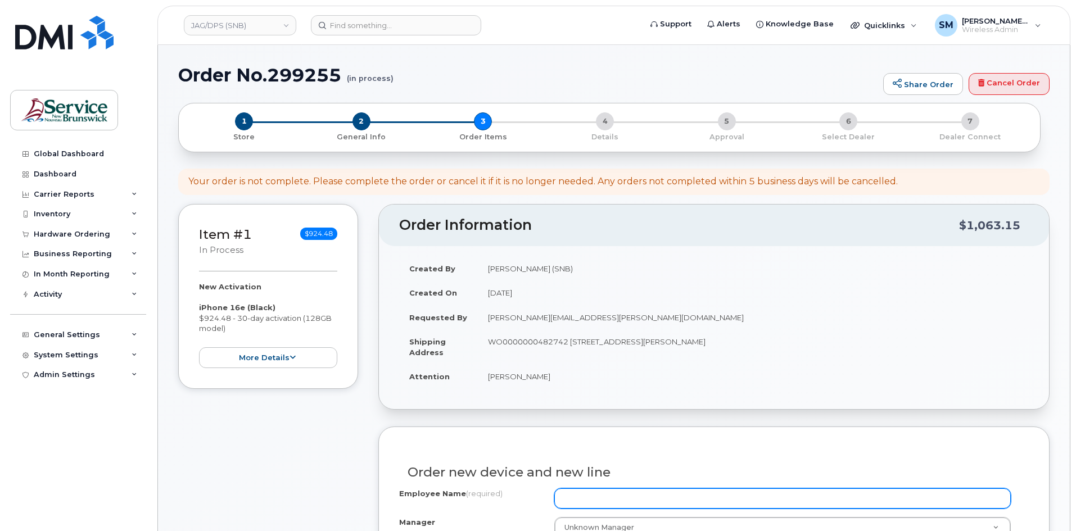
drag, startPoint x: 636, startPoint y: 498, endPoint x: 656, endPoint y: 482, distance: 24.8
click at [636, 498] on input "Employee Name (required)" at bounding box center [782, 499] width 457 height 20
paste input "[PERSON_NAME]"
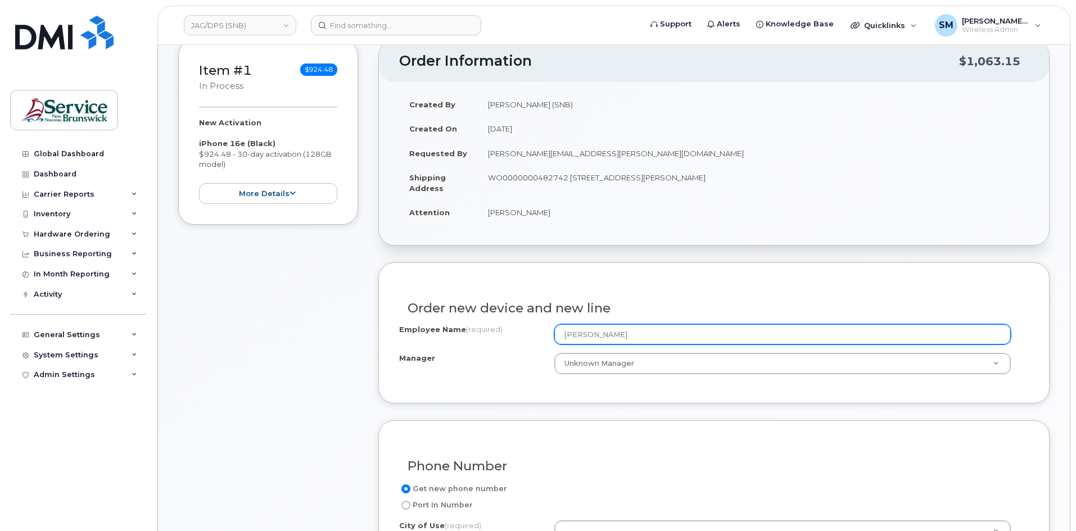
scroll to position [281, 0]
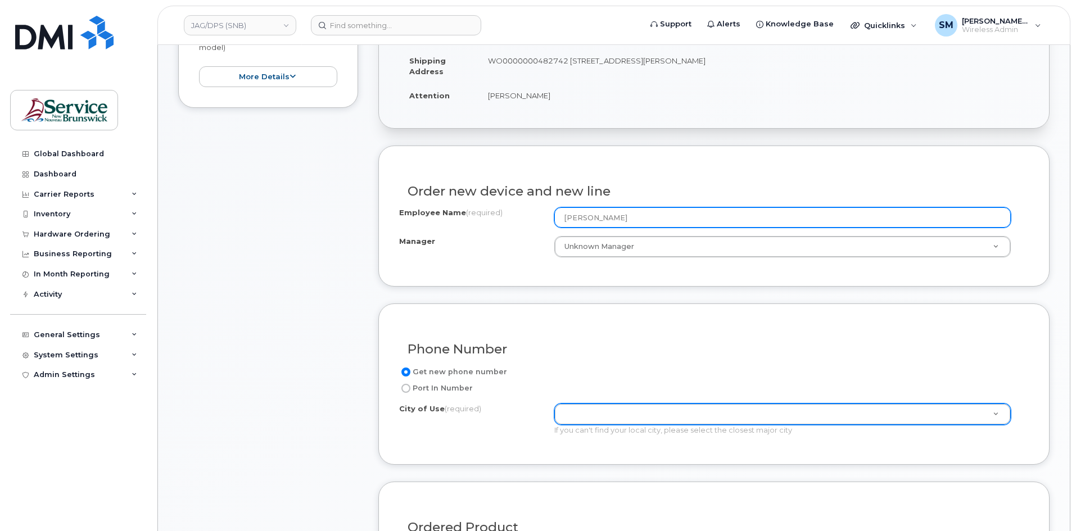
type input "[PERSON_NAME]"
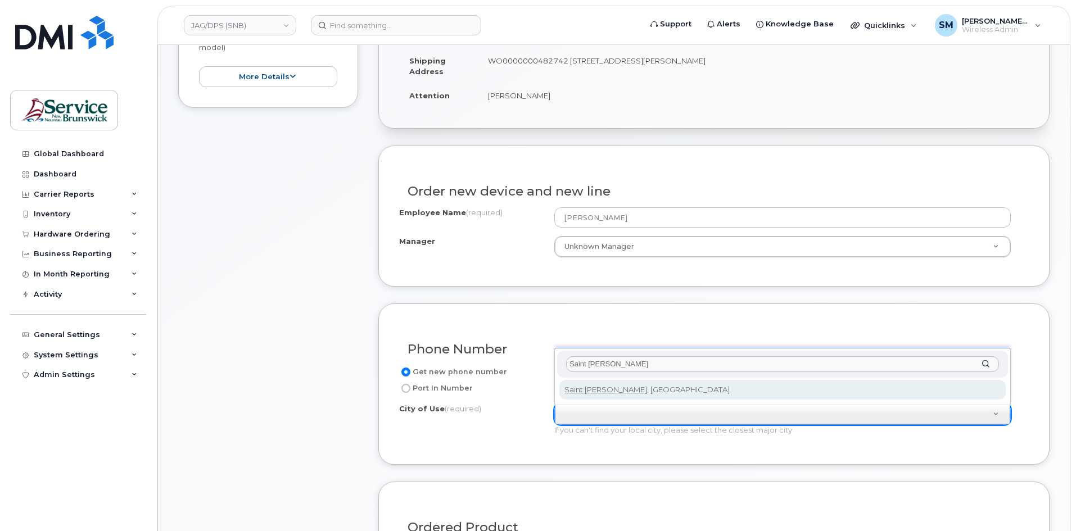
type input "Saint john"
type input "2008"
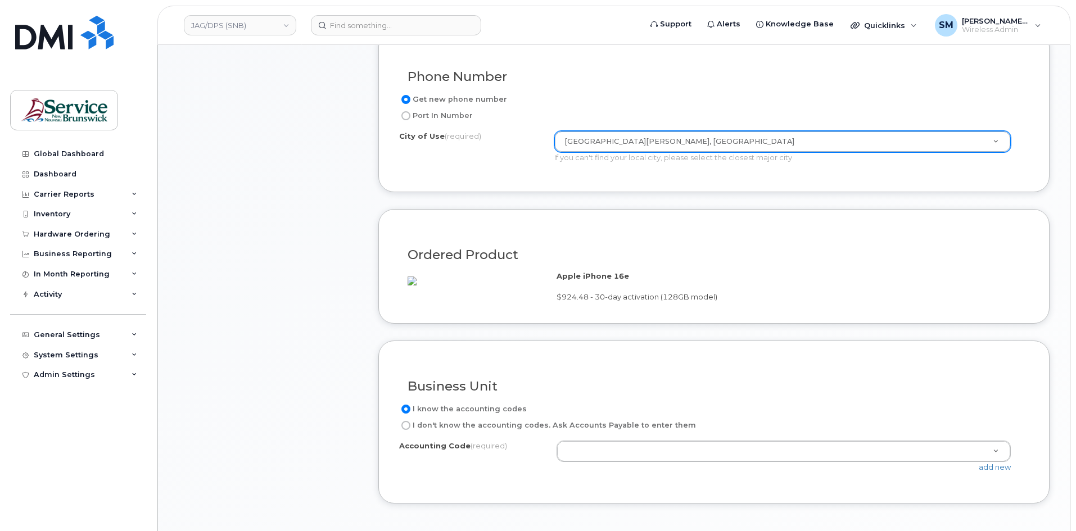
scroll to position [731, 0]
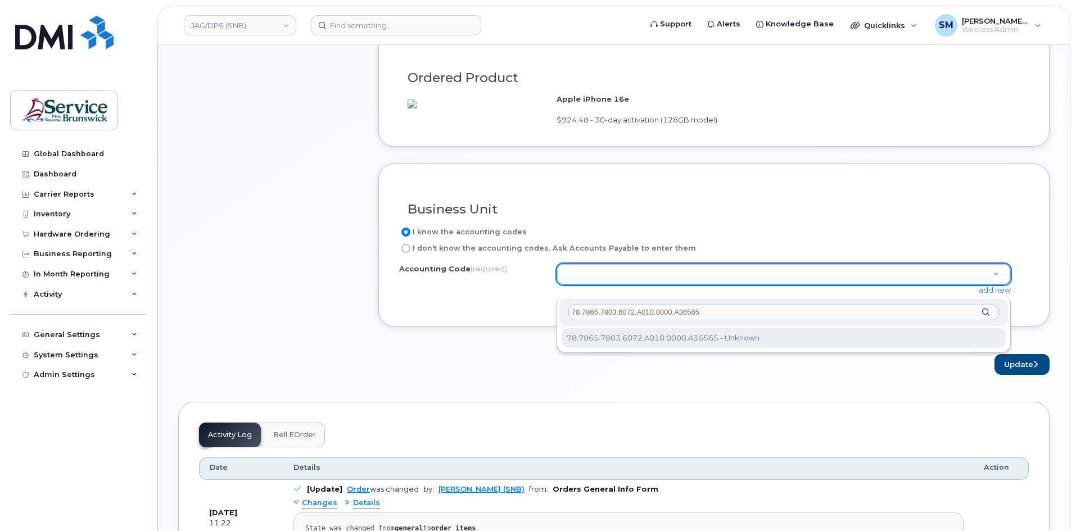
type input "78.7865.7803.6072.A010.0000.A36565"
select select "78.7865.7803.6072.A010.0000.A36565"
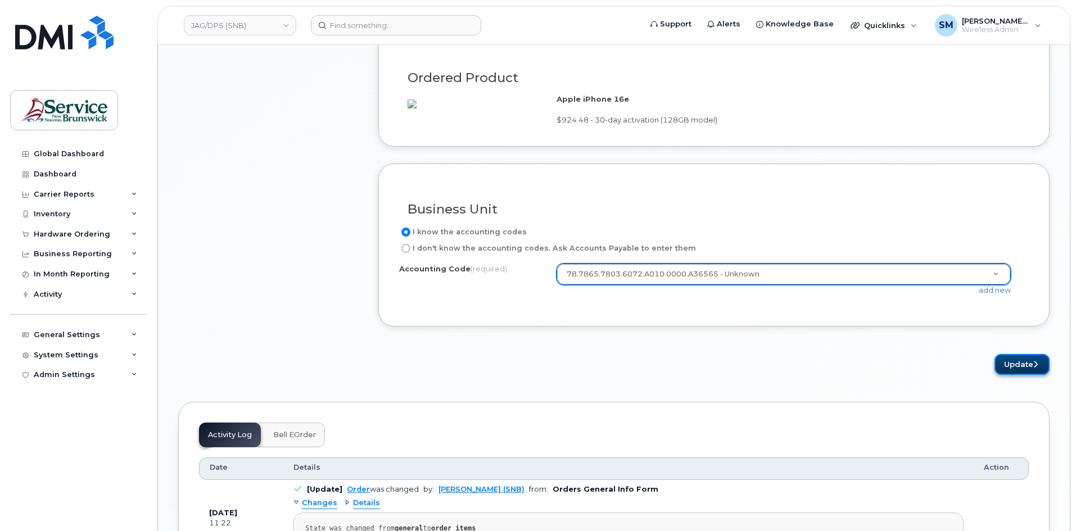
click at [1030, 374] on button "Update" at bounding box center [1022, 364] width 55 height 21
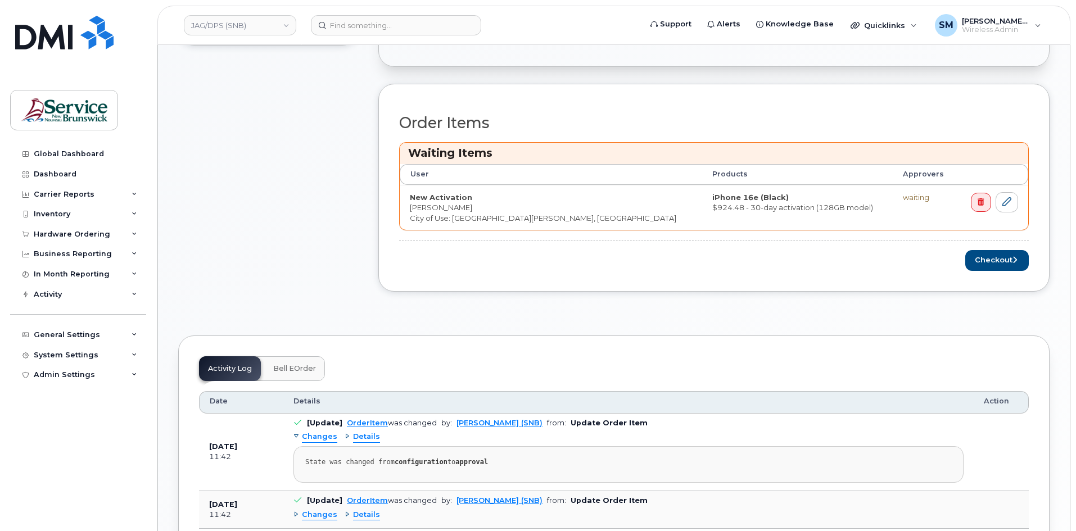
scroll to position [394, 0]
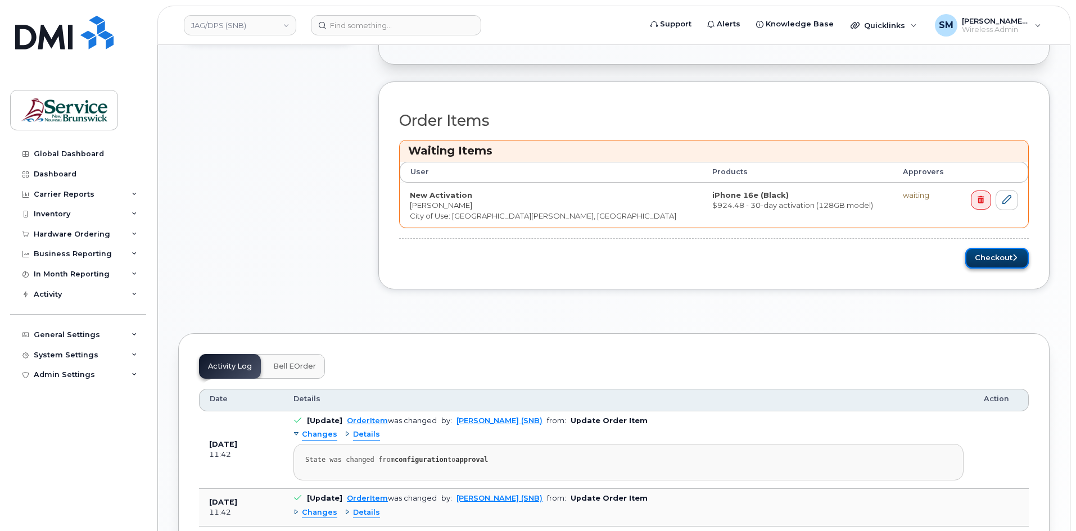
click at [1008, 258] on button "Checkout" at bounding box center [997, 258] width 64 height 21
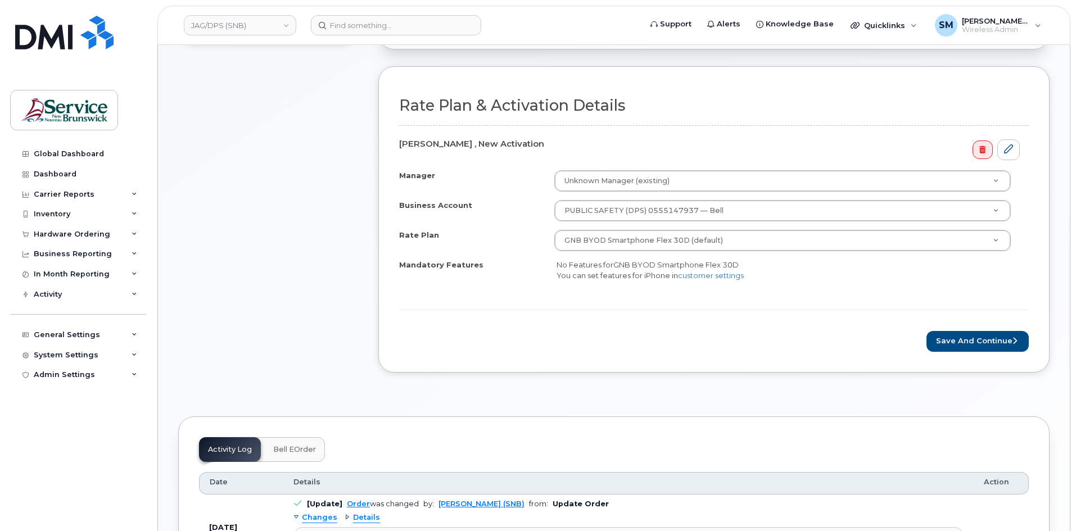
scroll to position [337, 0]
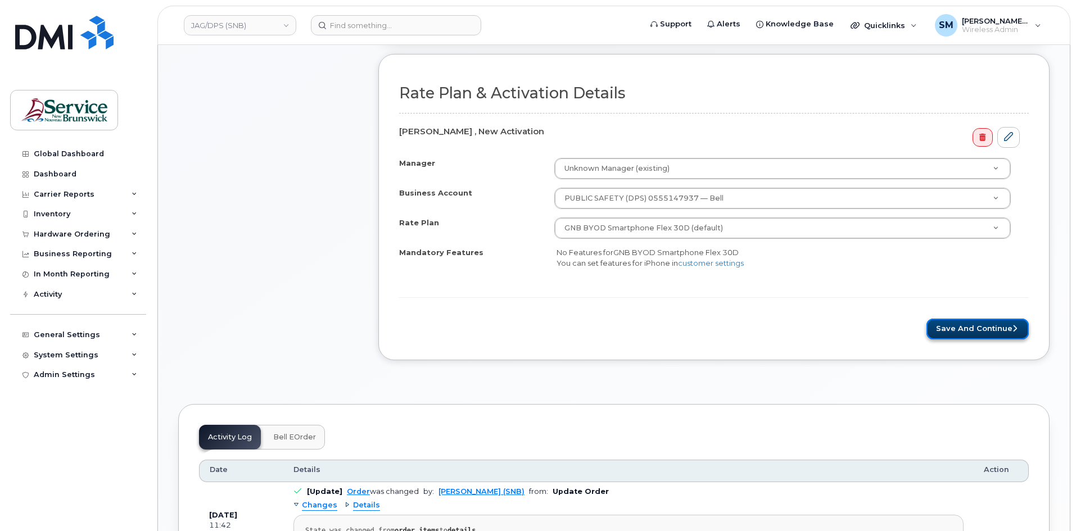
click at [959, 324] on button "Save and Continue" at bounding box center [978, 329] width 102 height 21
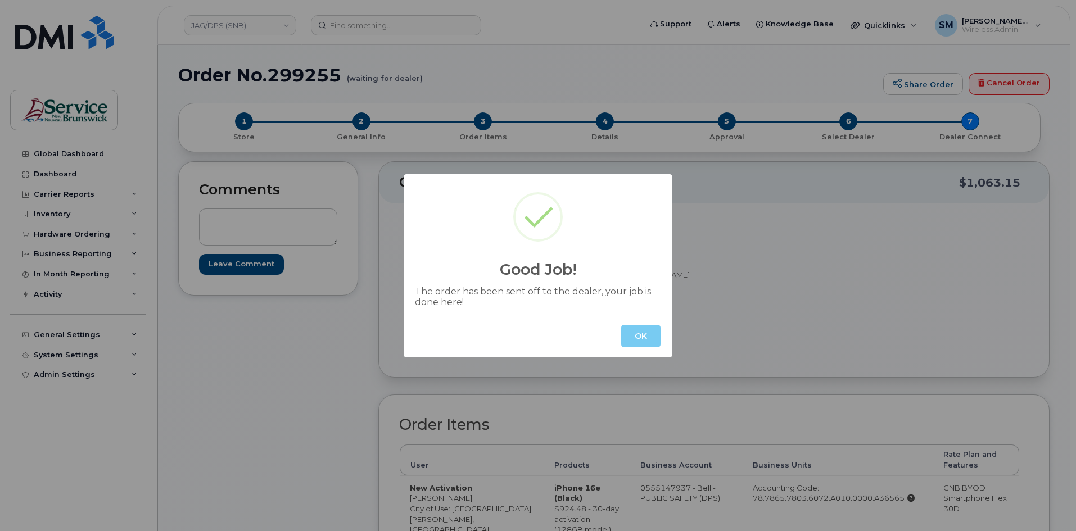
click at [643, 341] on button "OK" at bounding box center [640, 336] width 39 height 22
